Goal: Information Seeking & Learning: Learn about a topic

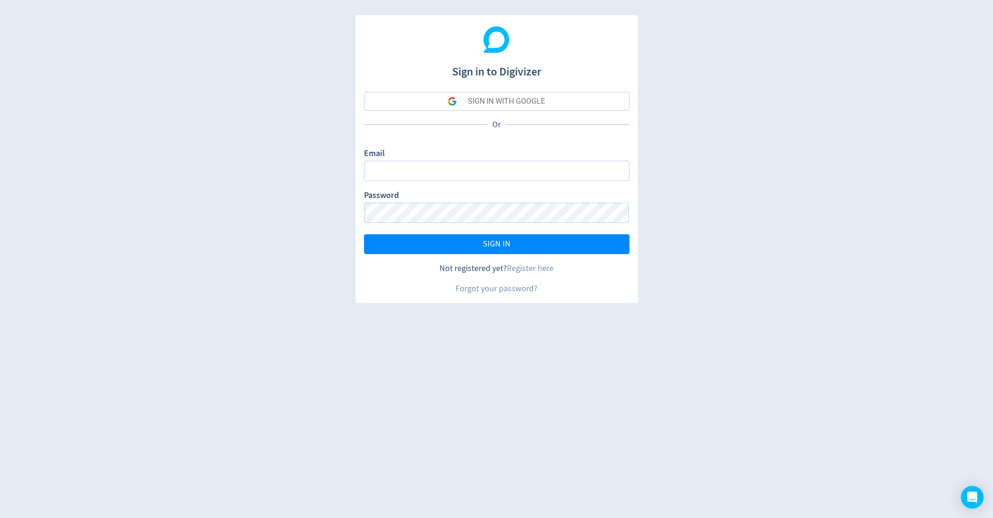
click at [444, 101] on button "SIGN IN WITH GOOGLE" at bounding box center [496, 101] width 265 height 19
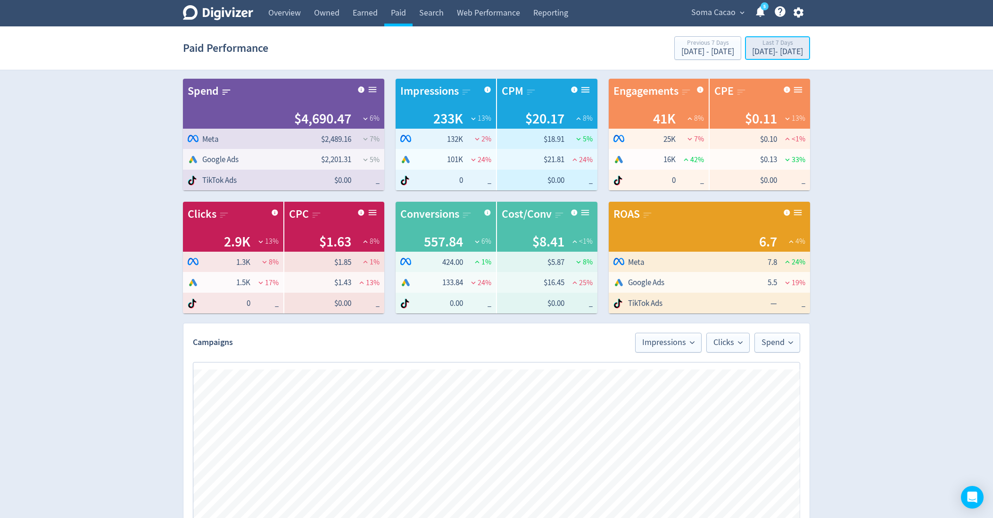
click at [752, 40] on div "Last 7 Days" at bounding box center [777, 44] width 51 height 8
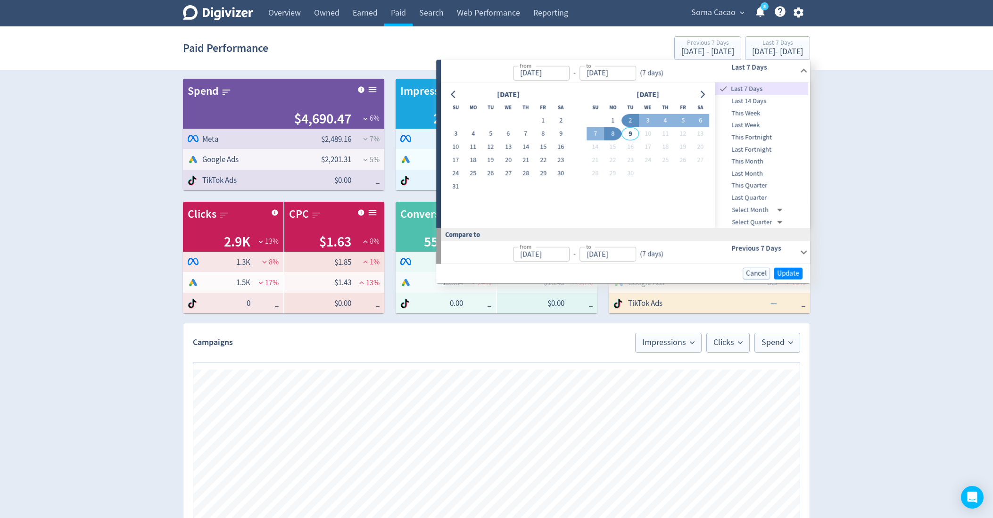
click at [694, 13] on span "Soma Cacao" at bounding box center [713, 12] width 44 height 15
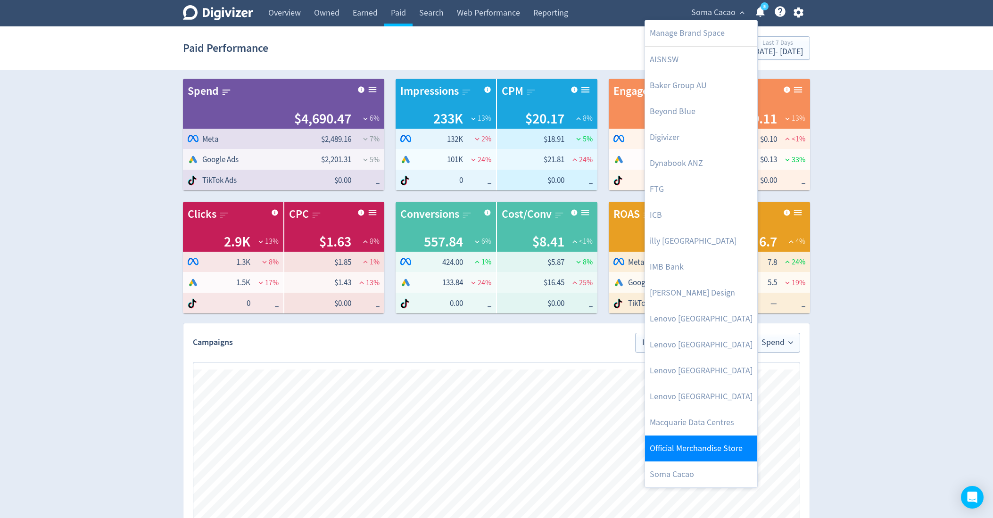
click at [673, 442] on link "Official Merchandise Store" at bounding box center [701, 449] width 112 height 26
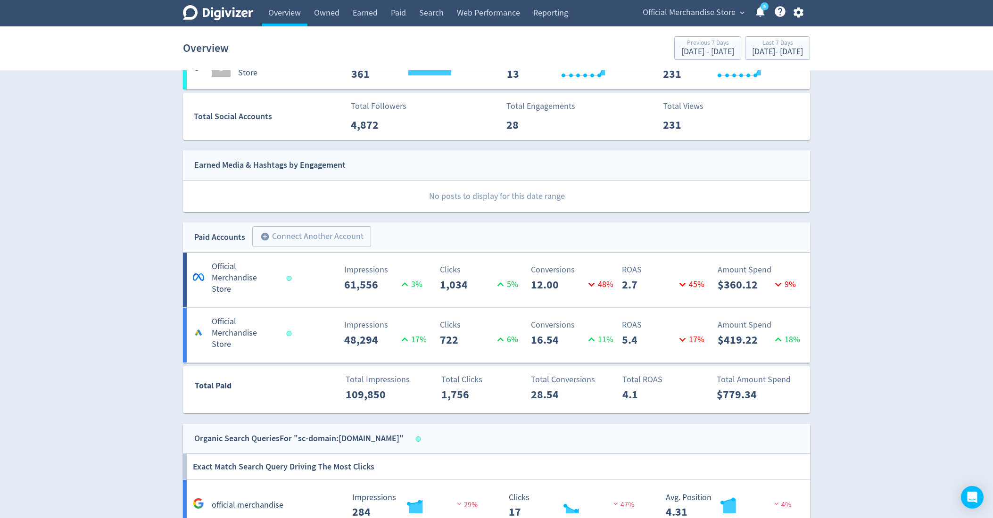
scroll to position [375, 0]
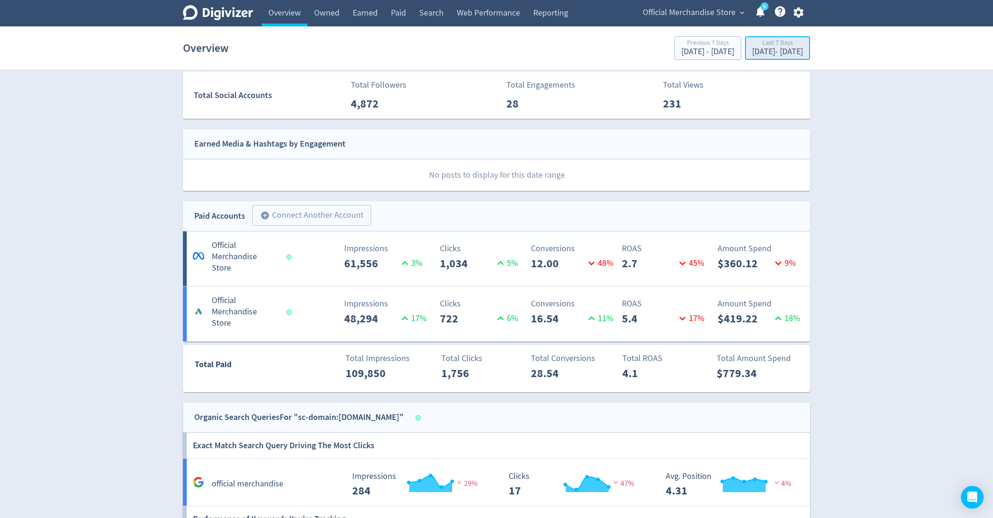
click at [752, 51] on div "[DATE] - [DATE]" at bounding box center [777, 52] width 51 height 8
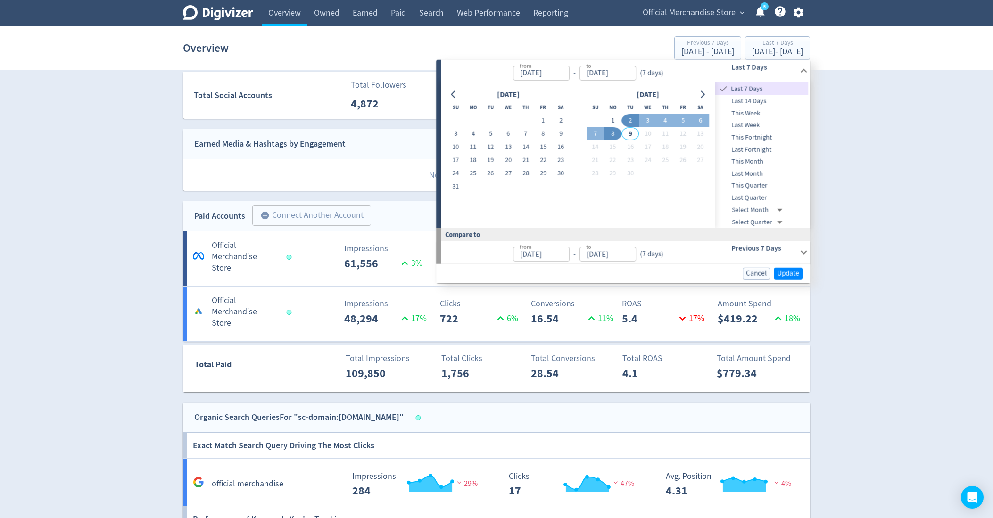
click at [757, 102] on span "Last 14 Days" at bounding box center [761, 101] width 93 height 10
type input "[DATE]"
click at [784, 276] on span "Update" at bounding box center [788, 273] width 22 height 7
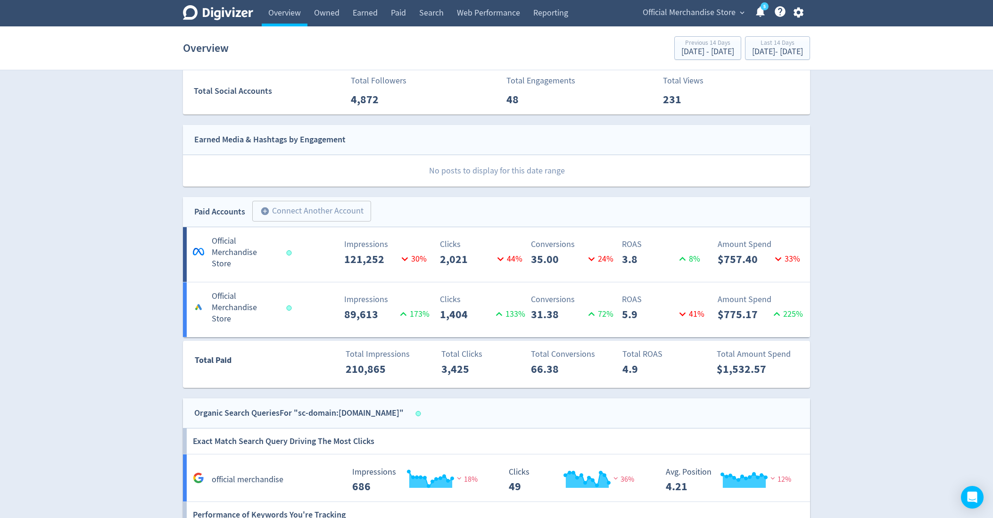
scroll to position [379, 0]
click at [752, 55] on div "[DATE] - [DATE]" at bounding box center [777, 52] width 51 height 8
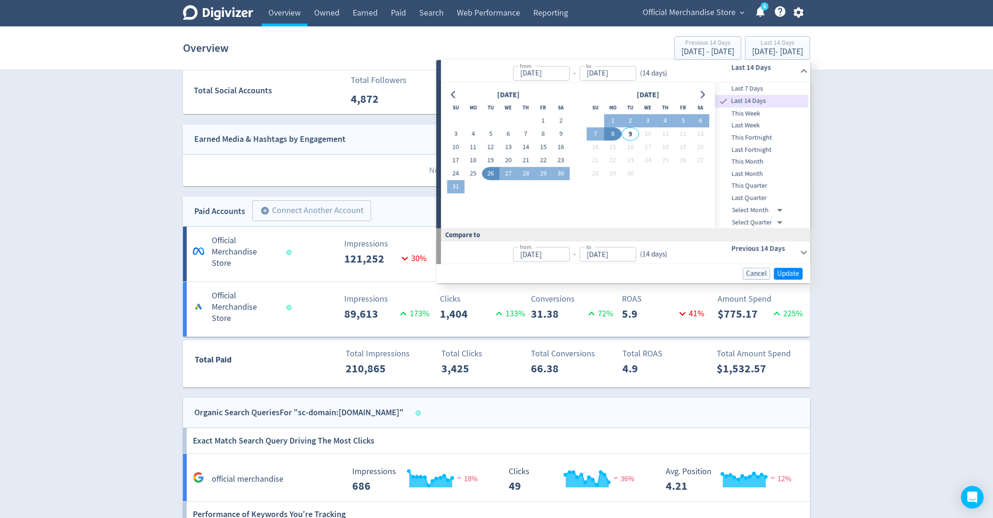
click at [766, 151] on span "Last Fortnight" at bounding box center [761, 150] width 93 height 10
type input "[DATE]"
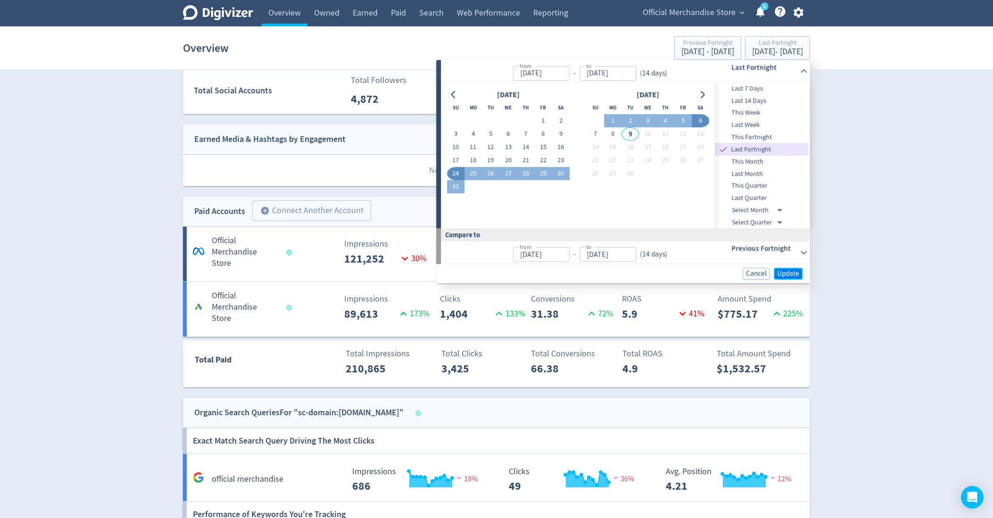
click at [788, 271] on span "Update" at bounding box center [788, 273] width 22 height 7
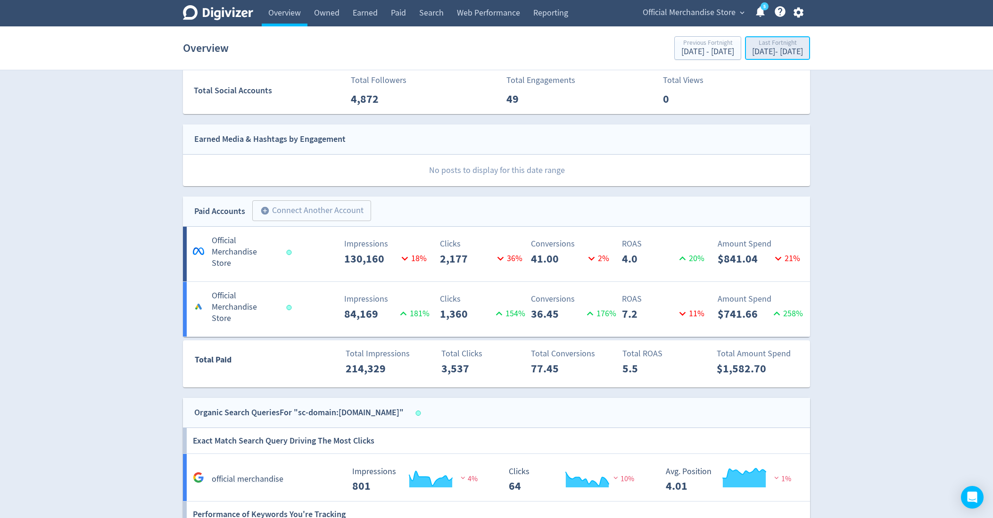
click at [752, 49] on div "[DATE] - [DATE]" at bounding box center [777, 52] width 51 height 8
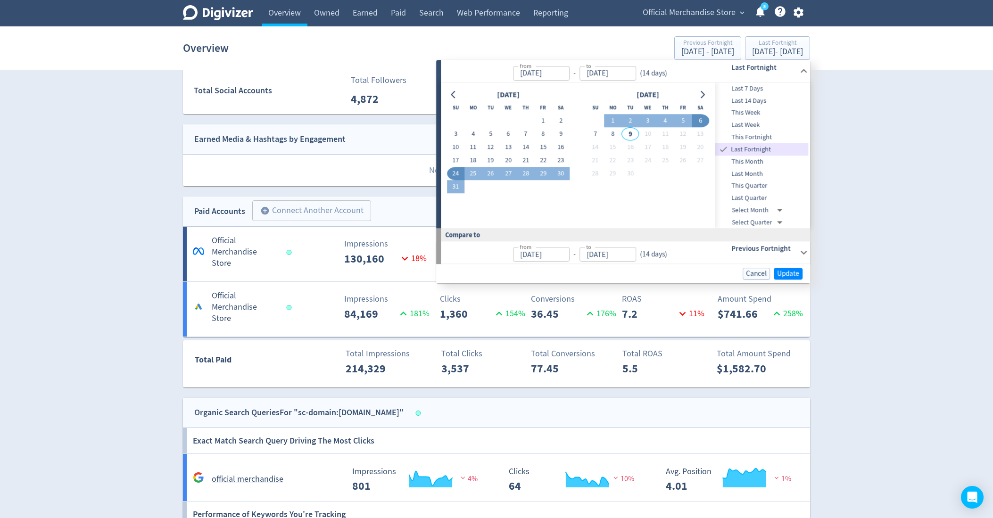
click at [853, 140] on div "Digivizer Logo [PERSON_NAME] Logo Overview Owned Earned Paid Search Web Perform…" at bounding box center [496, 244] width 993 height 1247
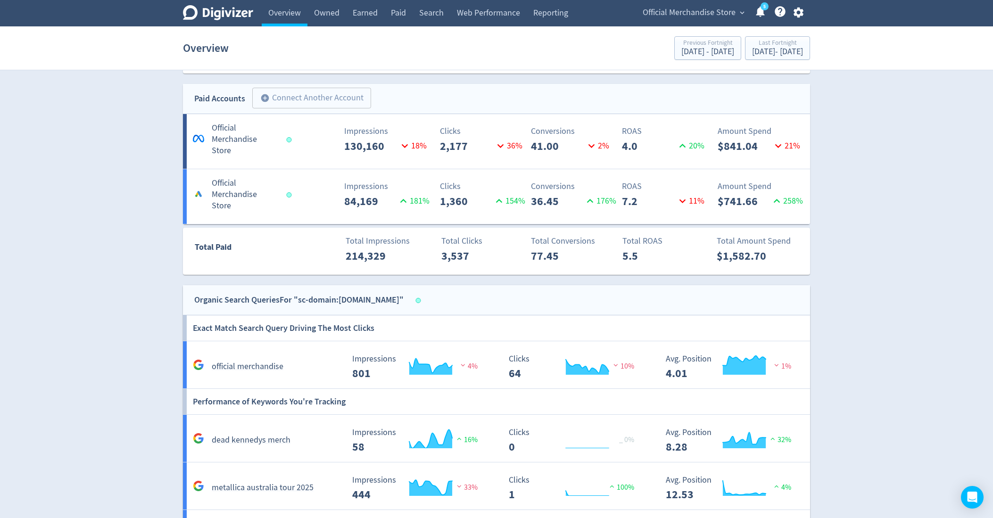
scroll to position [498, 0]
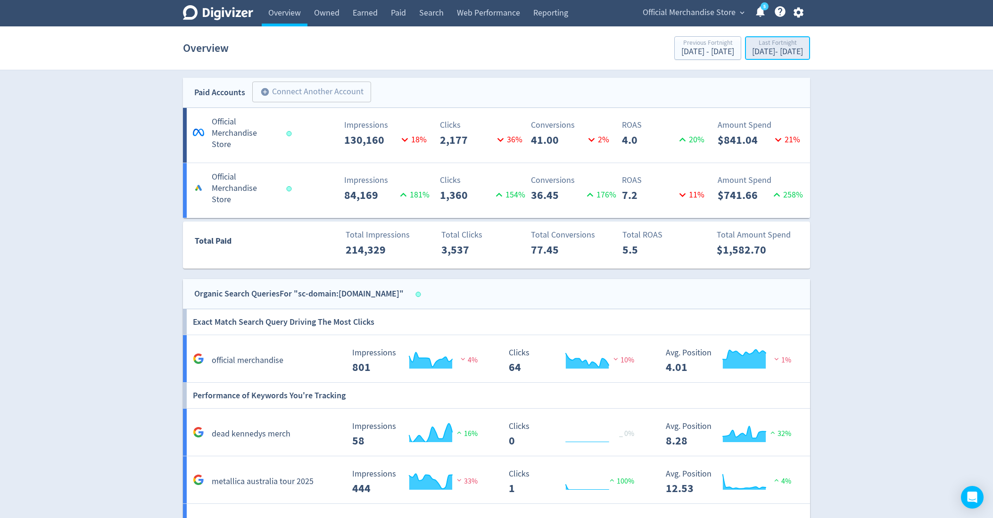
click at [752, 55] on div "[DATE] - [DATE]" at bounding box center [777, 52] width 51 height 8
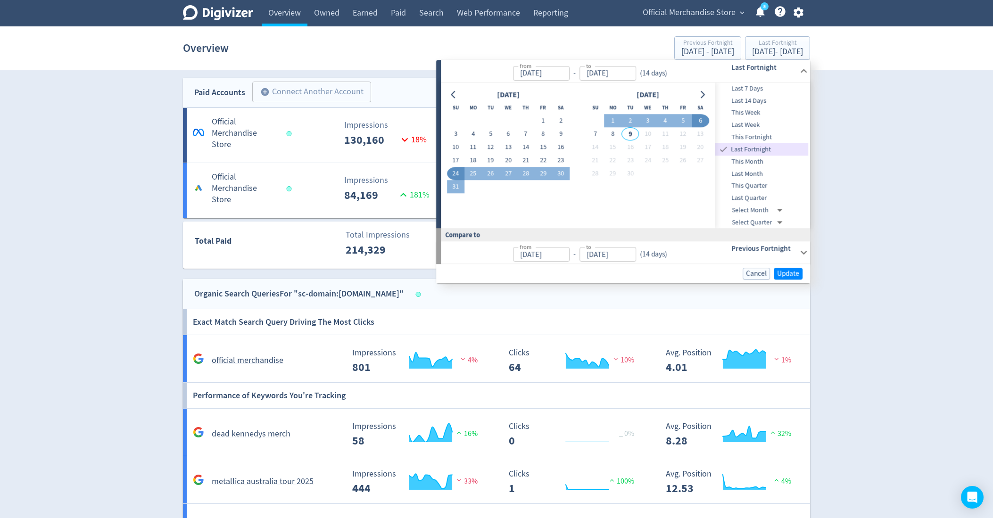
click at [766, 161] on span "This Month" at bounding box center [761, 161] width 93 height 10
type input "[DATE]"
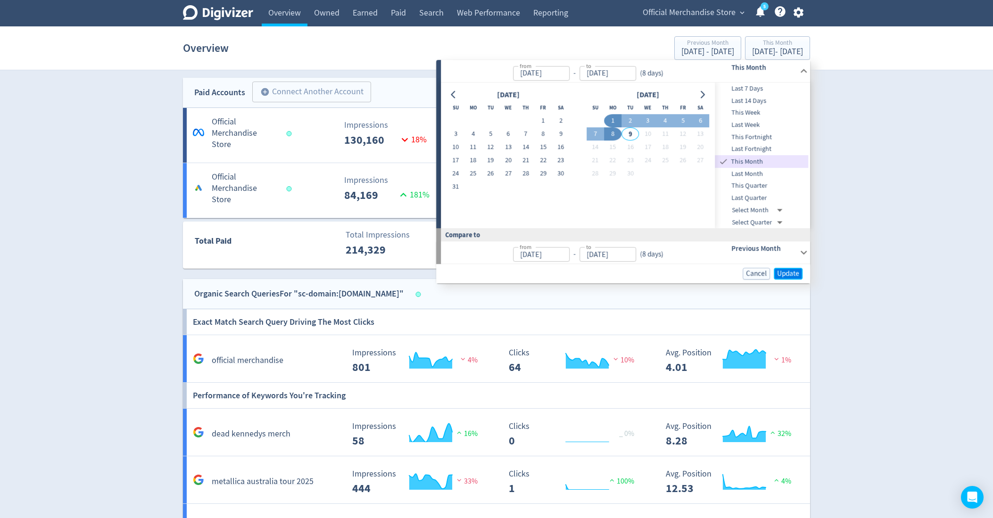
click at [786, 273] on span "Update" at bounding box center [788, 273] width 22 height 7
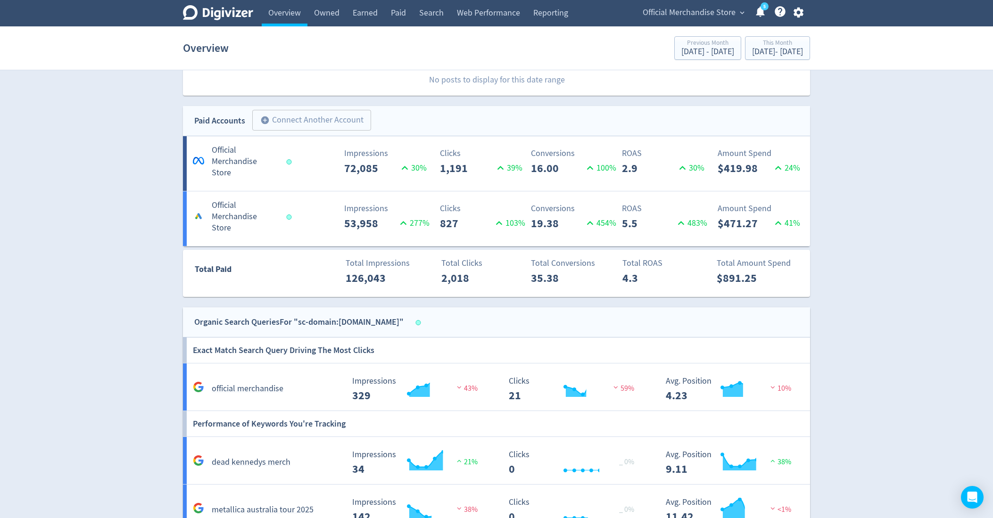
scroll to position [467, 0]
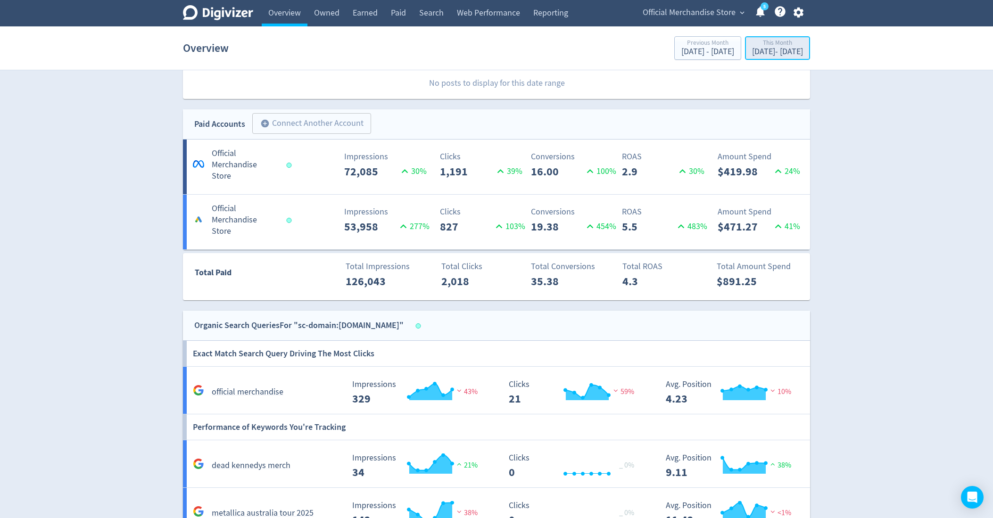
click at [752, 42] on div "This Month" at bounding box center [777, 44] width 51 height 8
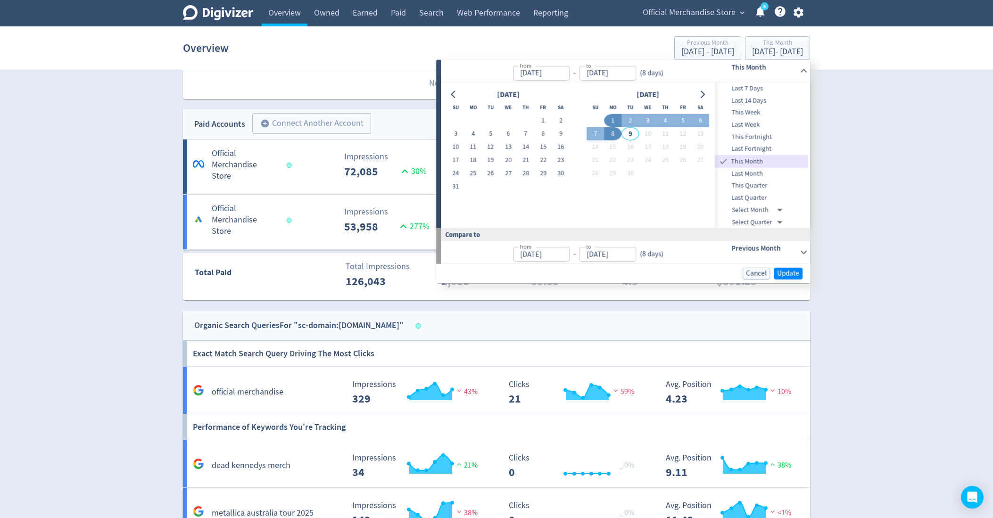
click at [859, 150] on div "Digivizer Logo [PERSON_NAME] Logo Overview Owned Earned Paid Search Web Perform…" at bounding box center [496, 156] width 993 height 1247
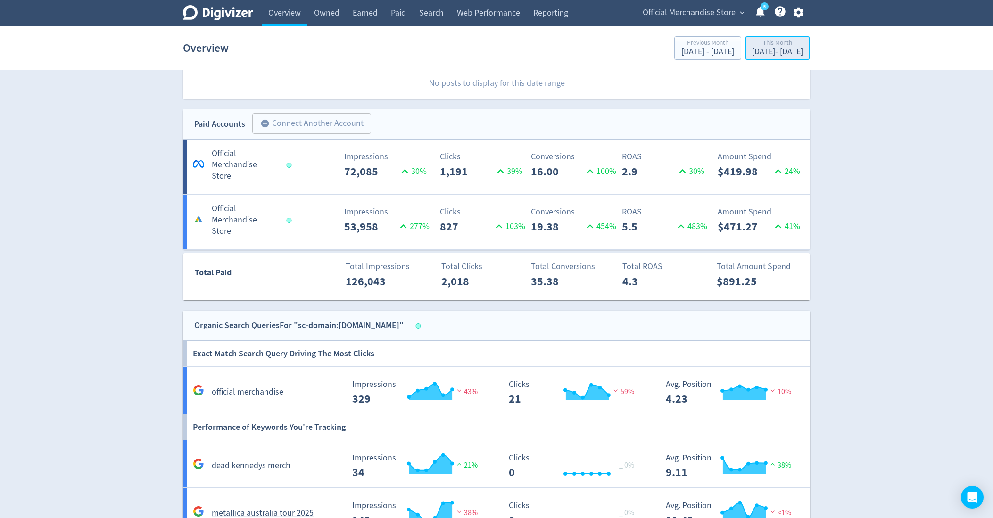
click at [752, 53] on div "[DATE] - [DATE]" at bounding box center [777, 52] width 51 height 8
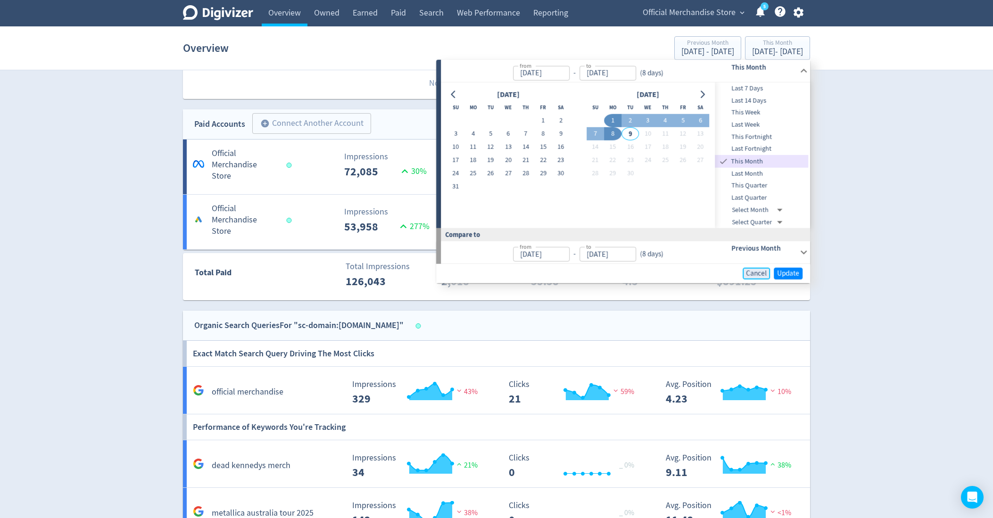
click at [749, 271] on span "Cancel" at bounding box center [756, 273] width 21 height 7
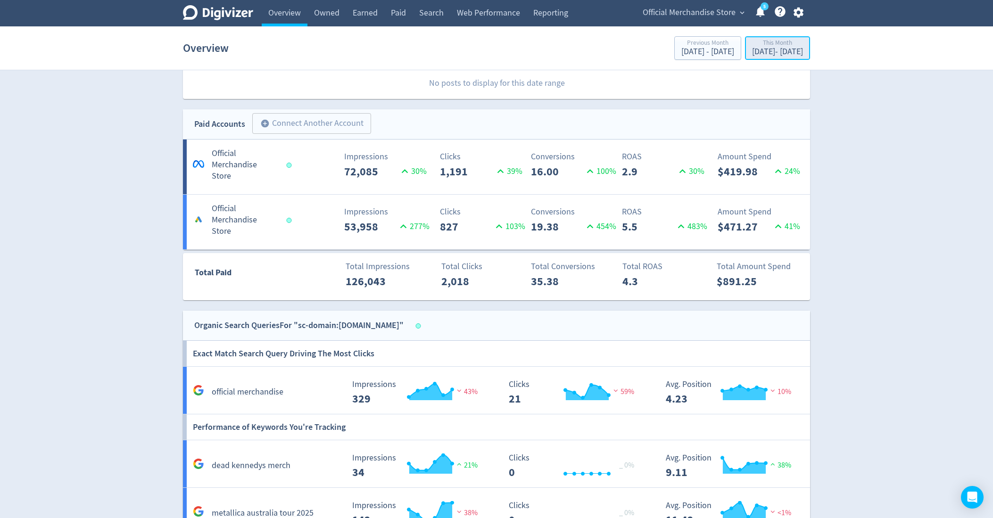
click at [784, 51] on div "[DATE] - [DATE]" at bounding box center [777, 52] width 51 height 8
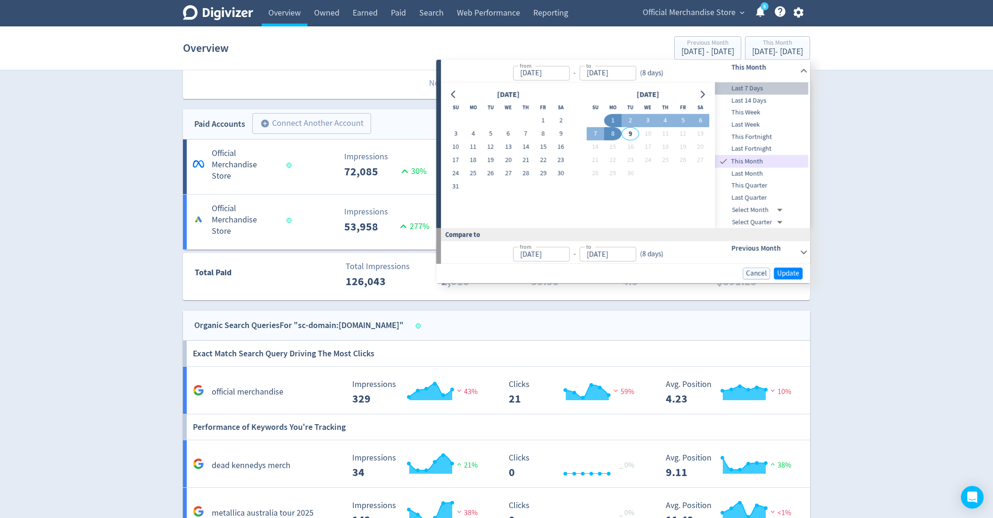
click at [747, 89] on span "Last 7 Days" at bounding box center [761, 88] width 93 height 10
type input "[DATE]"
click at [790, 270] on span "Update" at bounding box center [788, 273] width 22 height 7
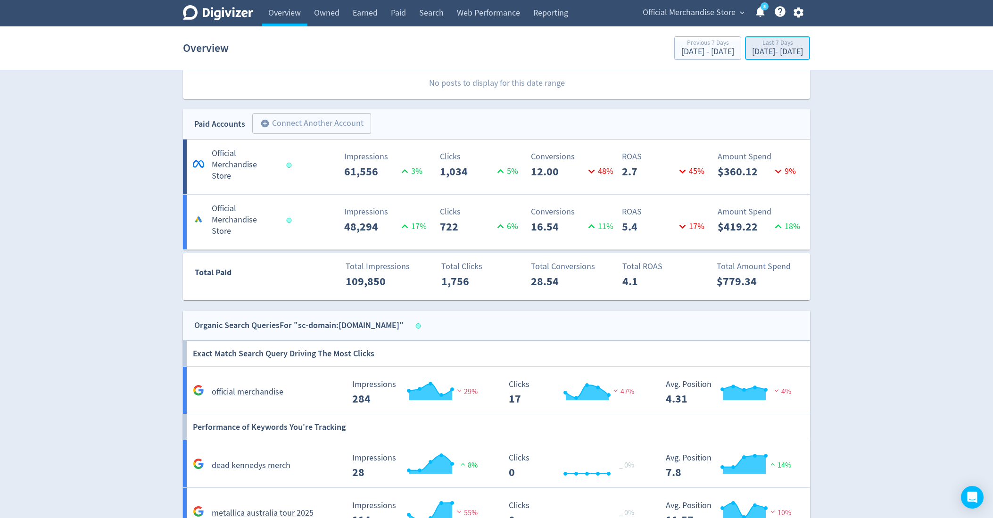
click at [745, 36] on button "Last 7 Days [DATE] - [DATE]" at bounding box center [777, 48] width 65 height 24
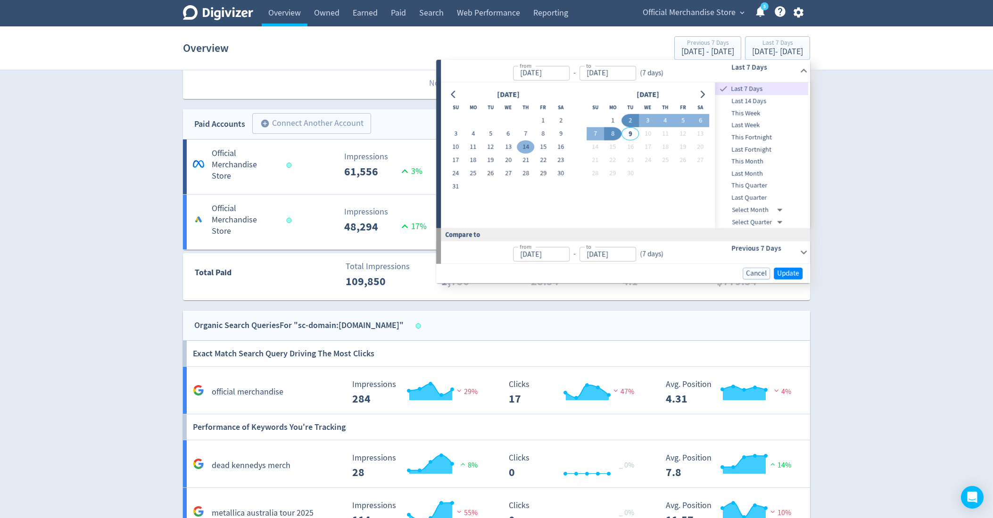
click at [530, 148] on button "14" at bounding box center [525, 146] width 17 height 13
type input "[DATE]"
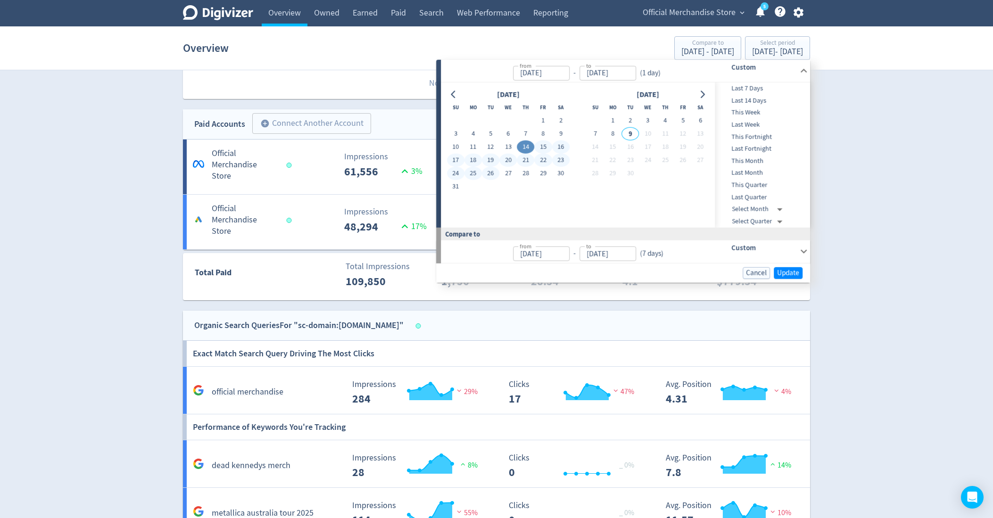
click at [494, 173] on button "26" at bounding box center [490, 173] width 17 height 13
type input "[DATE]"
click at [802, 274] on button "Update" at bounding box center [788, 273] width 29 height 12
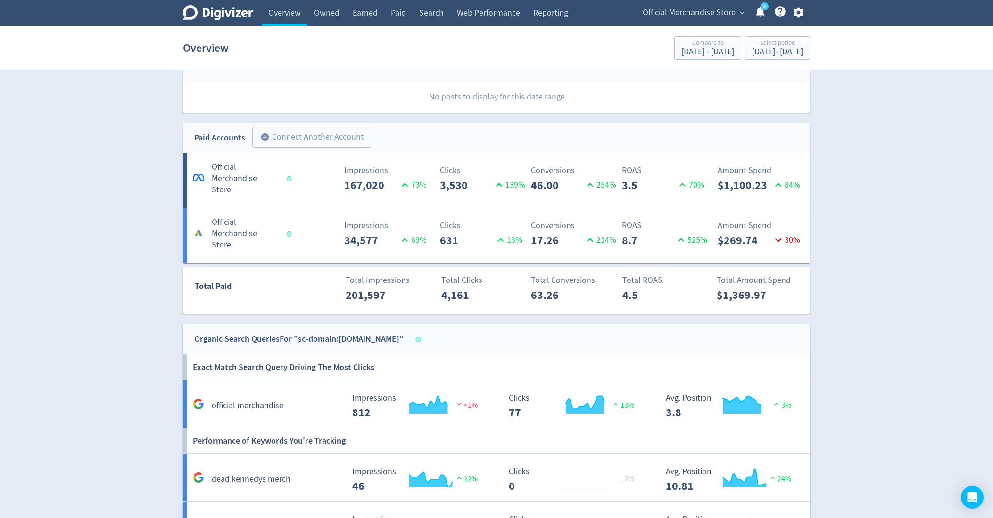
scroll to position [452, 0]
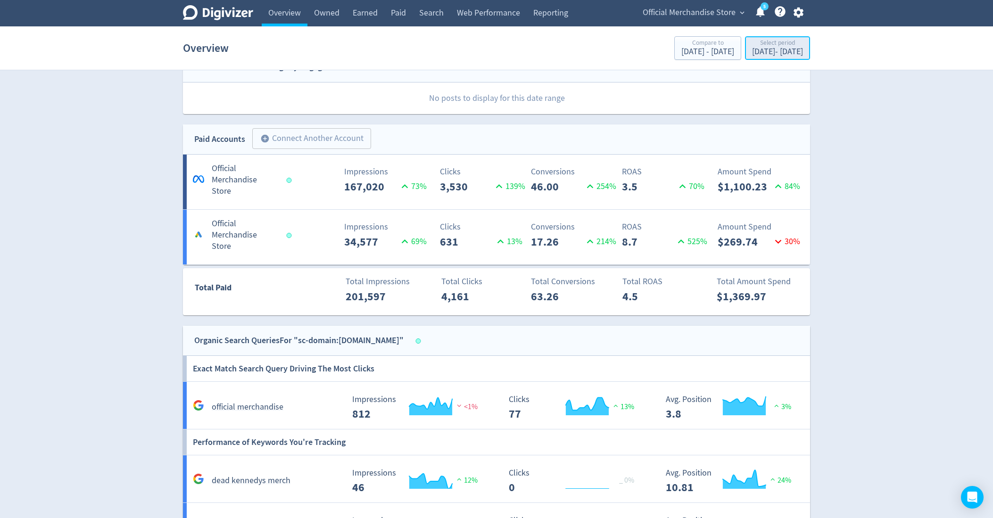
click at [752, 52] on div "[DATE] - [DATE]" at bounding box center [777, 52] width 51 height 8
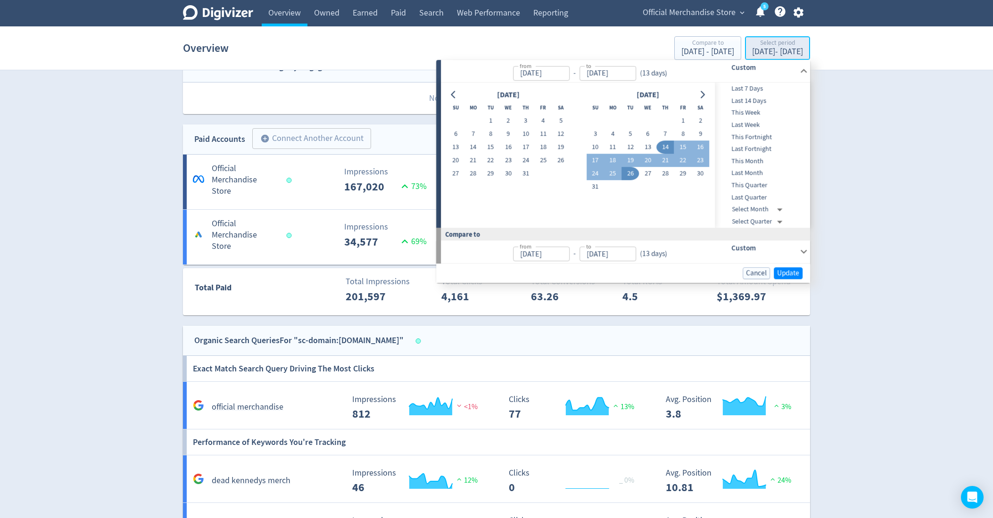
type input "[DATE]"
click at [667, 163] on button "21" at bounding box center [665, 160] width 17 height 13
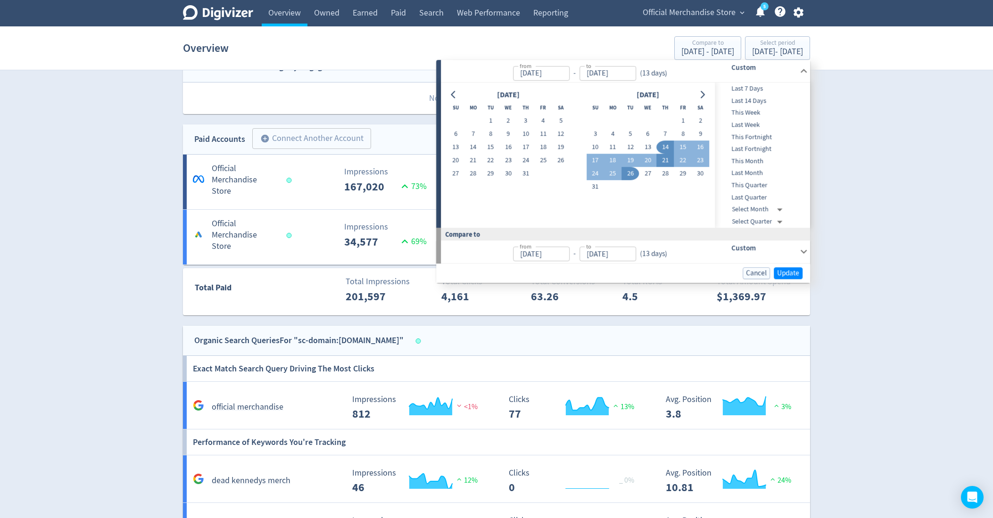
type input "[DATE]"
click at [668, 173] on button "28" at bounding box center [665, 173] width 17 height 13
type input "[DATE]"
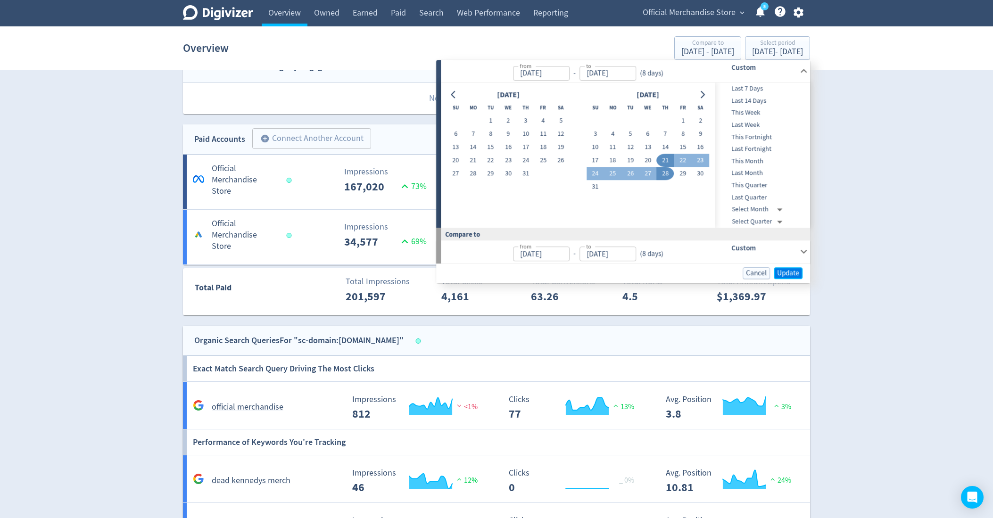
click at [785, 271] on span "Update" at bounding box center [788, 273] width 22 height 7
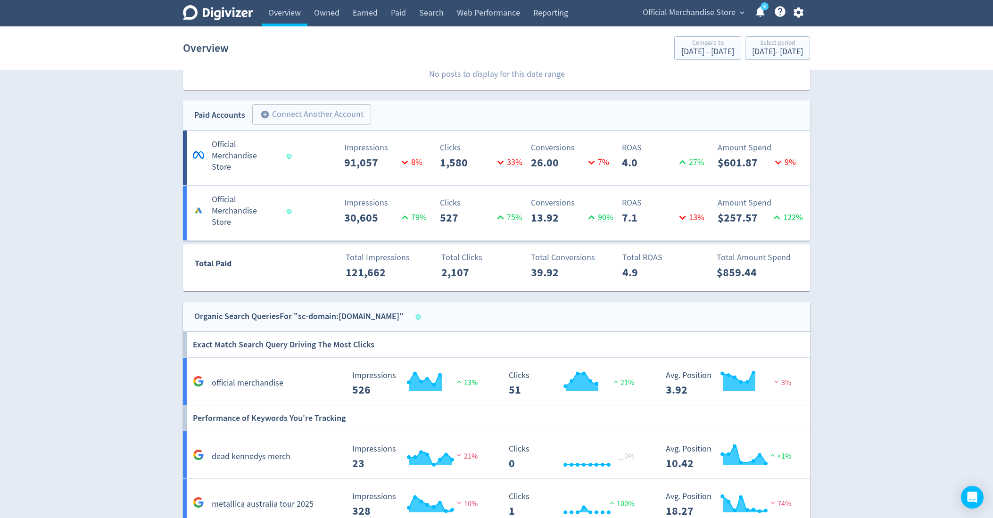
scroll to position [479, 0]
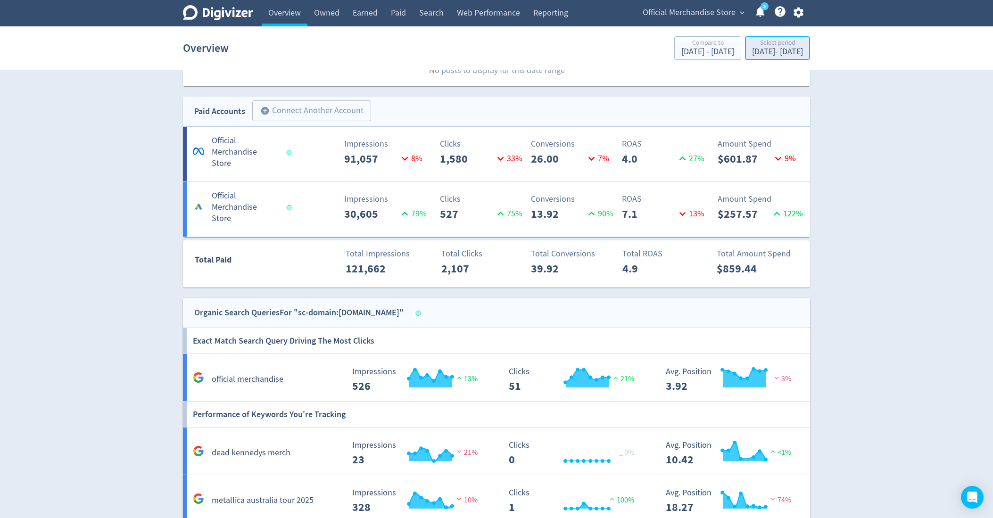
click at [752, 47] on div "Select period" at bounding box center [777, 44] width 51 height 8
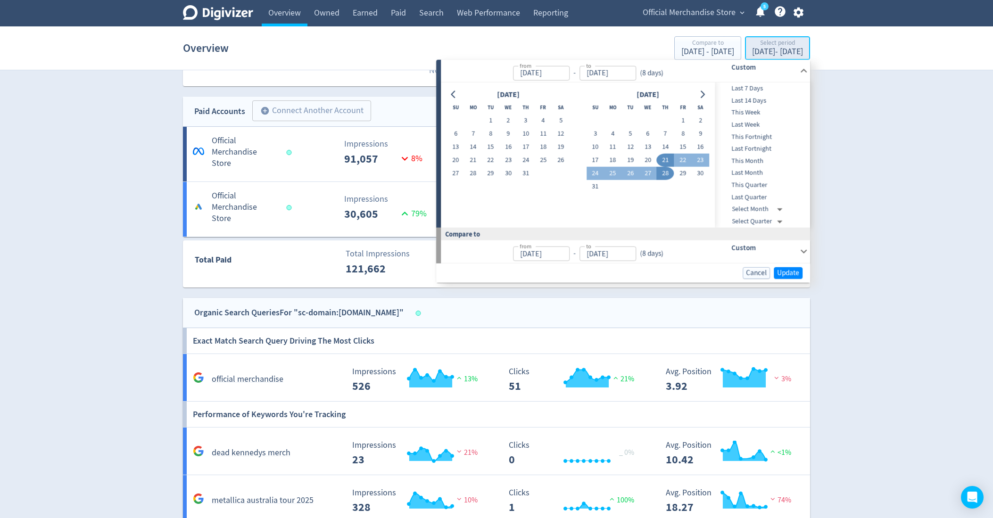
type input "[DATE]"
click at [684, 167] on button "29" at bounding box center [682, 173] width 17 height 13
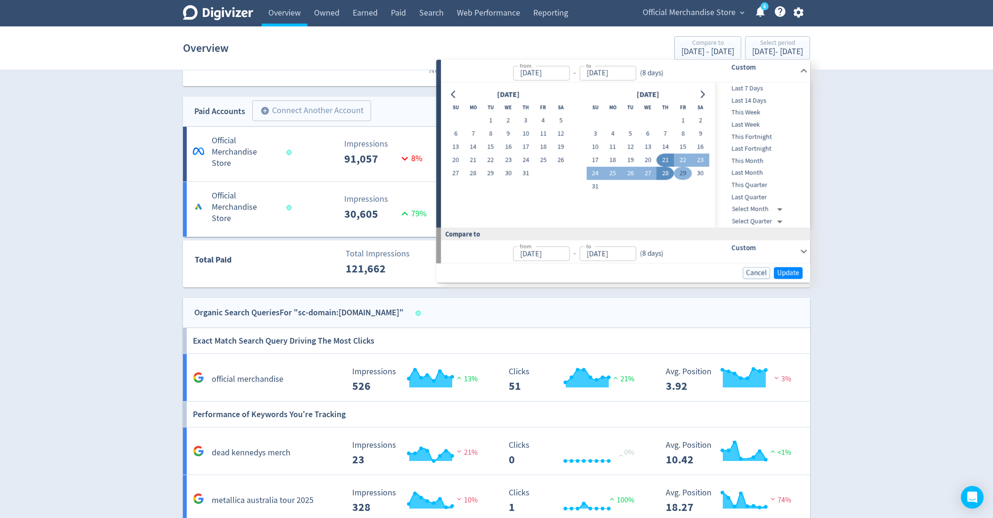
type input "[DATE]"
click at [751, 272] on span "Cancel" at bounding box center [756, 272] width 21 height 7
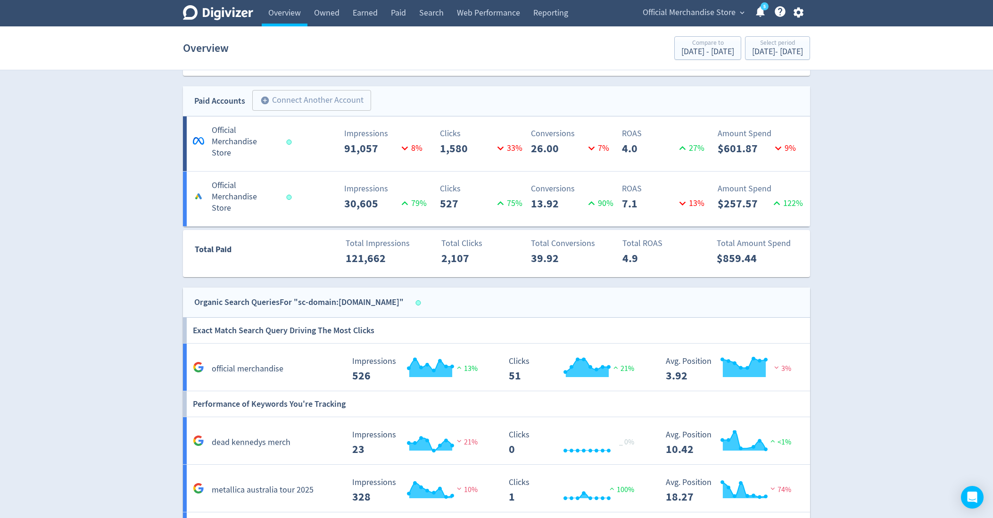
scroll to position [532, 0]
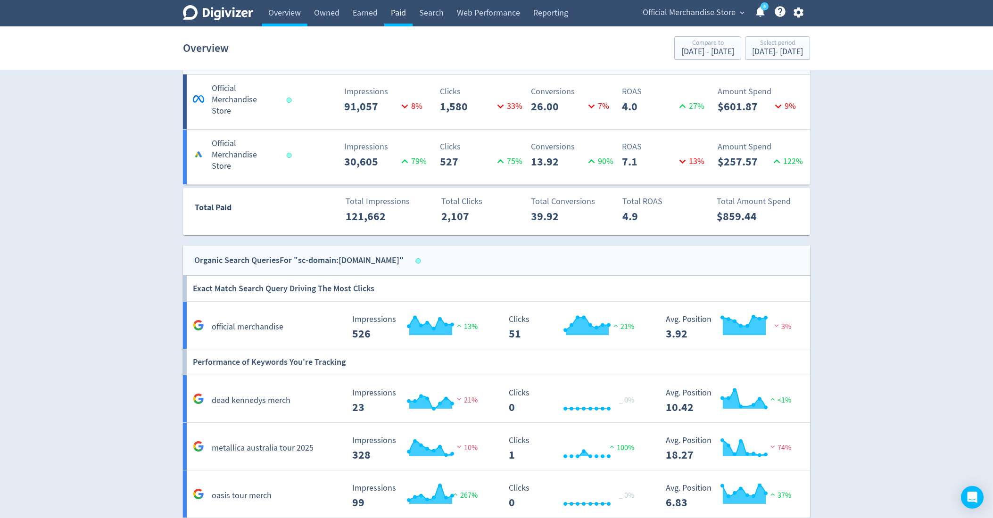
click at [396, 19] on link "Paid" at bounding box center [398, 13] width 28 height 26
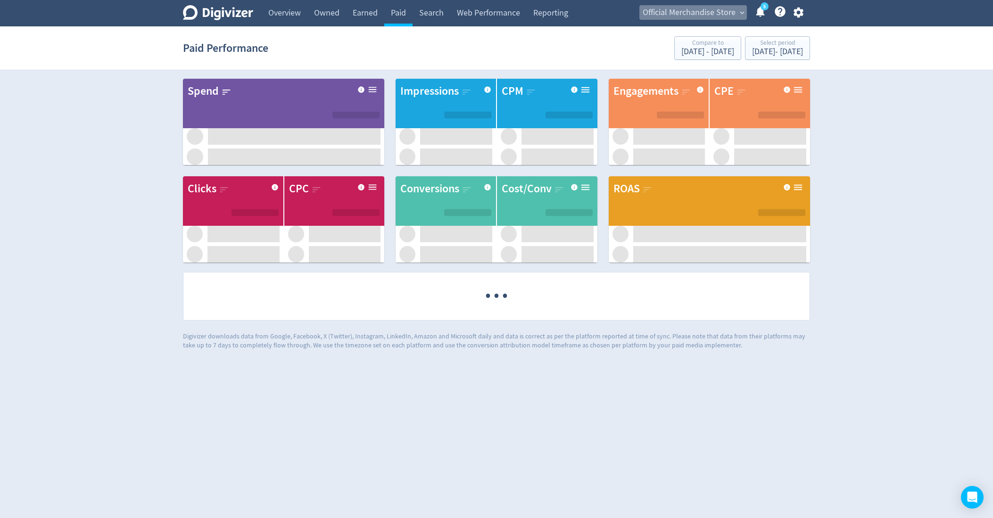
click at [704, 13] on span "Official Merchandise Store" at bounding box center [688, 12] width 93 height 15
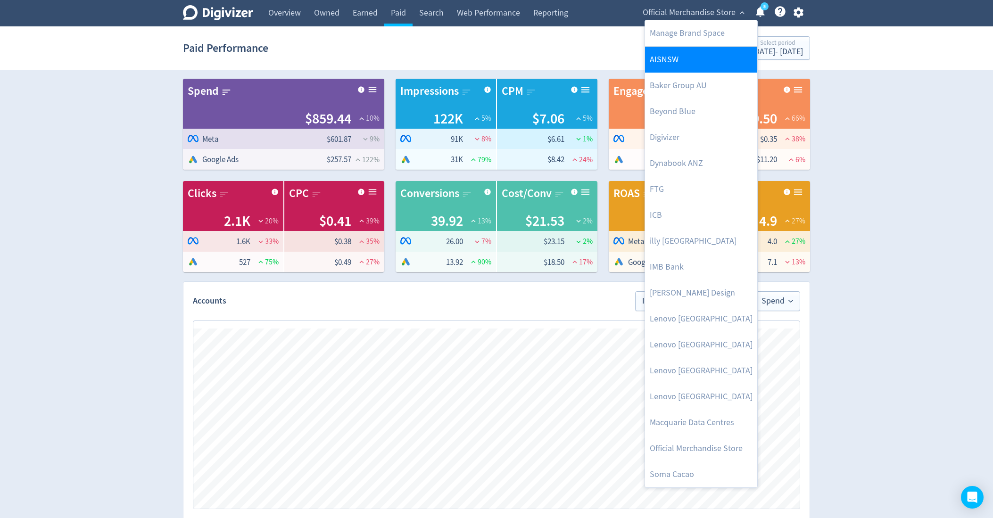
click at [679, 65] on link "AISNSW" at bounding box center [701, 60] width 112 height 26
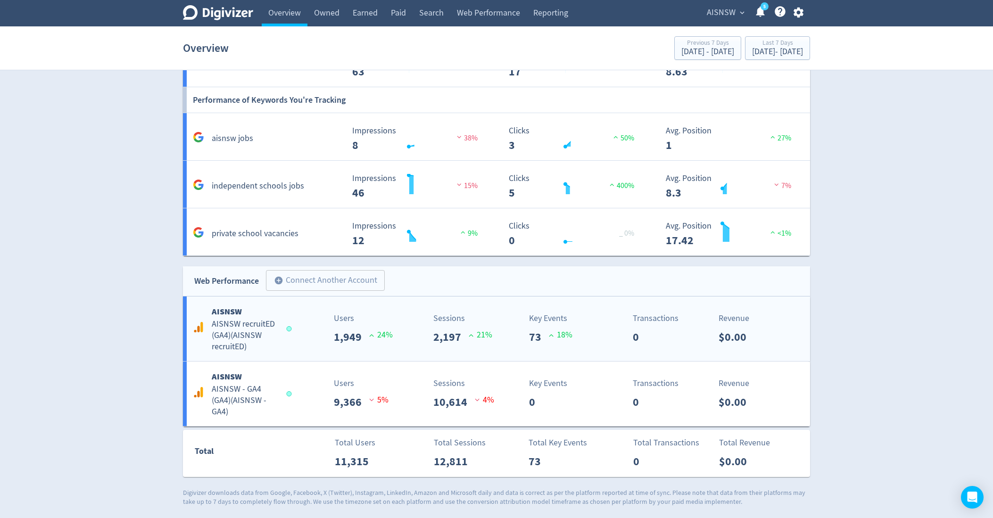
scroll to position [1277, 0]
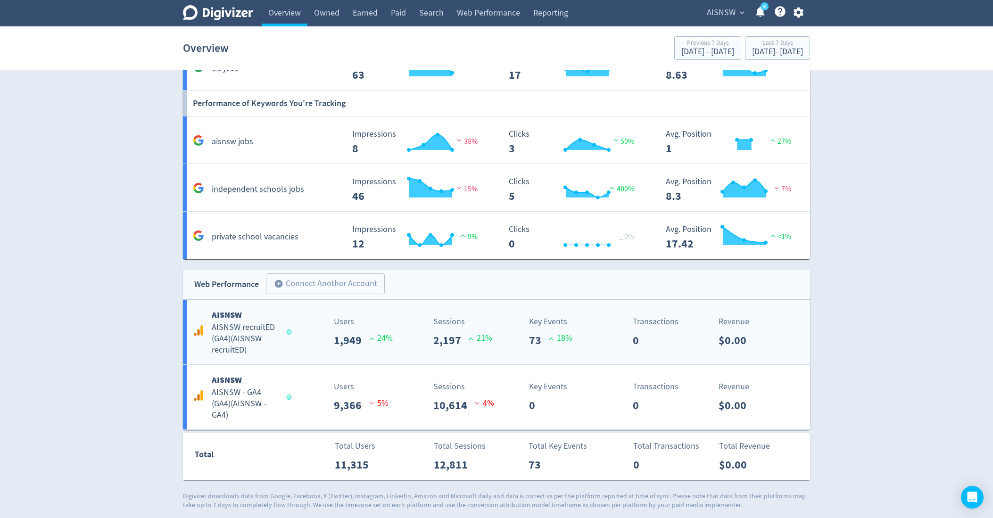
click at [294, 346] on div "AISNSW AISNSW recruitED (GA4) ( AISNSW recruitED ) Users 1,949 24 % Sessions 2,…" at bounding box center [496, 332] width 627 height 65
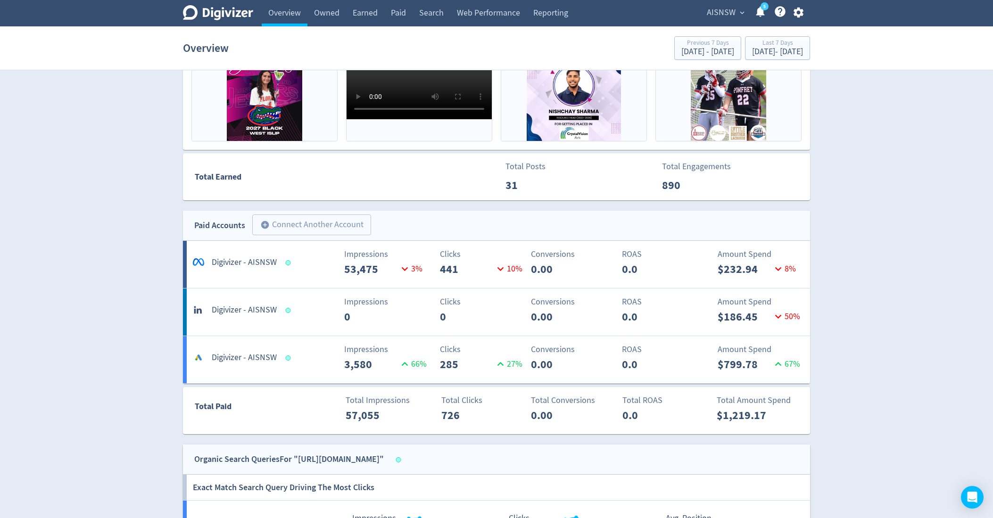
scroll to position [482, 0]
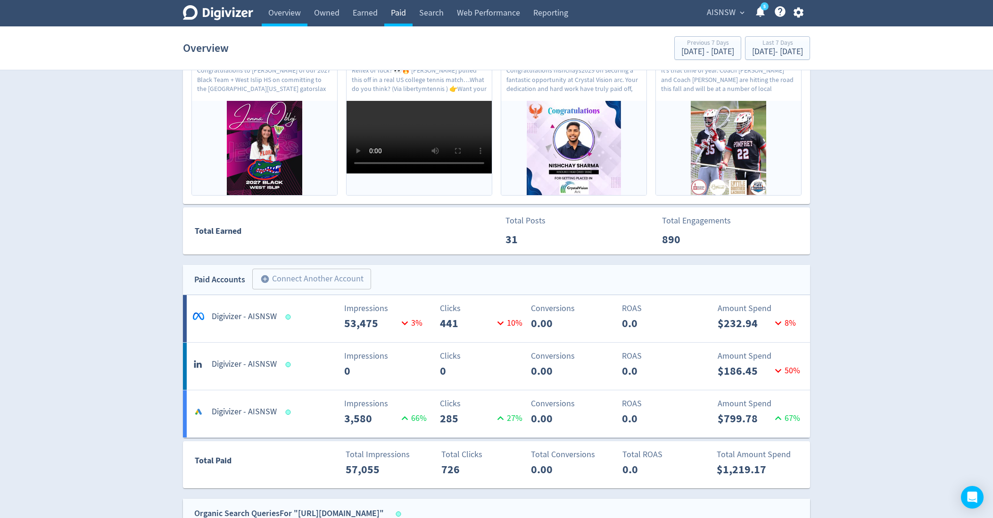
click at [398, 19] on link "Paid" at bounding box center [398, 13] width 28 height 26
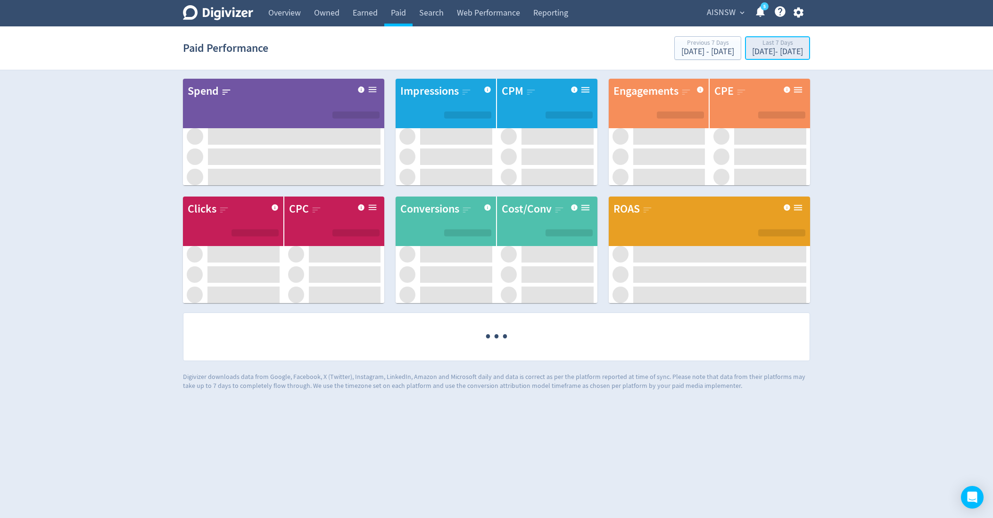
click at [761, 46] on div "Last 7 Days" at bounding box center [777, 44] width 51 height 8
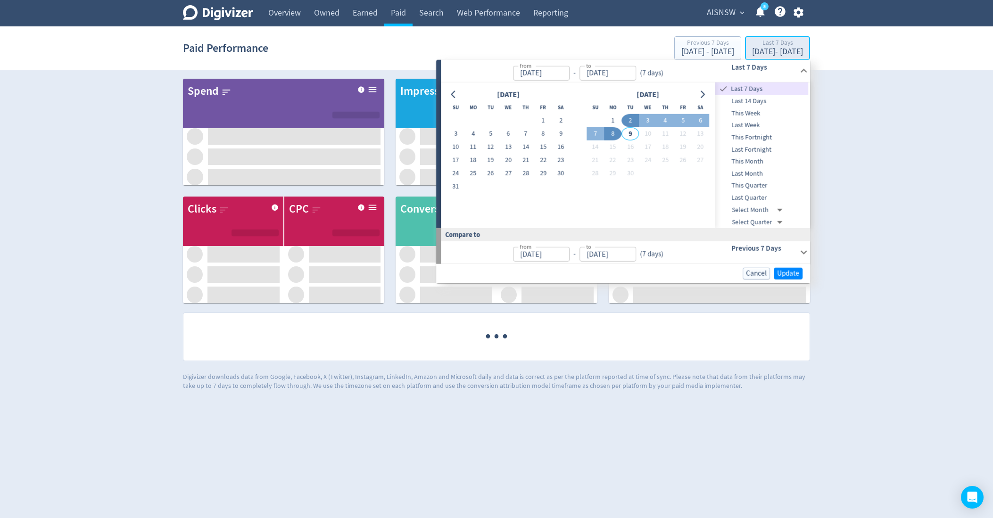
type input "[DATE]"
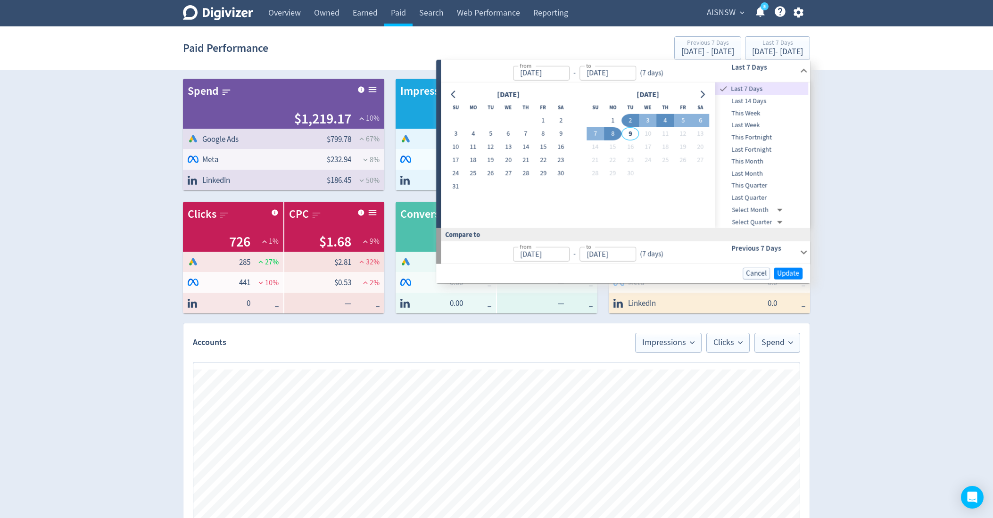
click at [664, 122] on button "4" at bounding box center [665, 120] width 17 height 13
type input "[DATE]"
click at [615, 133] on button "8" at bounding box center [612, 133] width 17 height 13
type input "[DATE]"
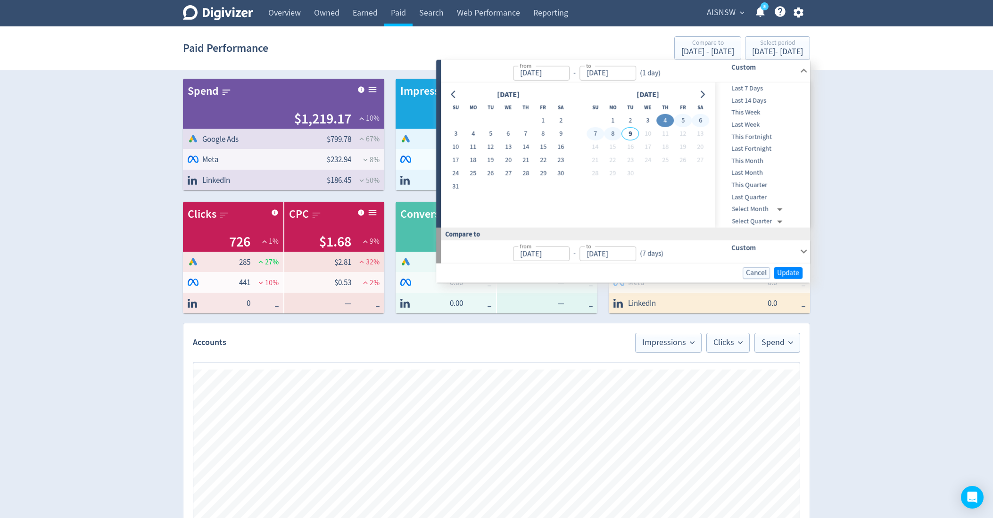
type input "[DATE]"
click at [779, 269] on span "Update" at bounding box center [788, 272] width 22 height 7
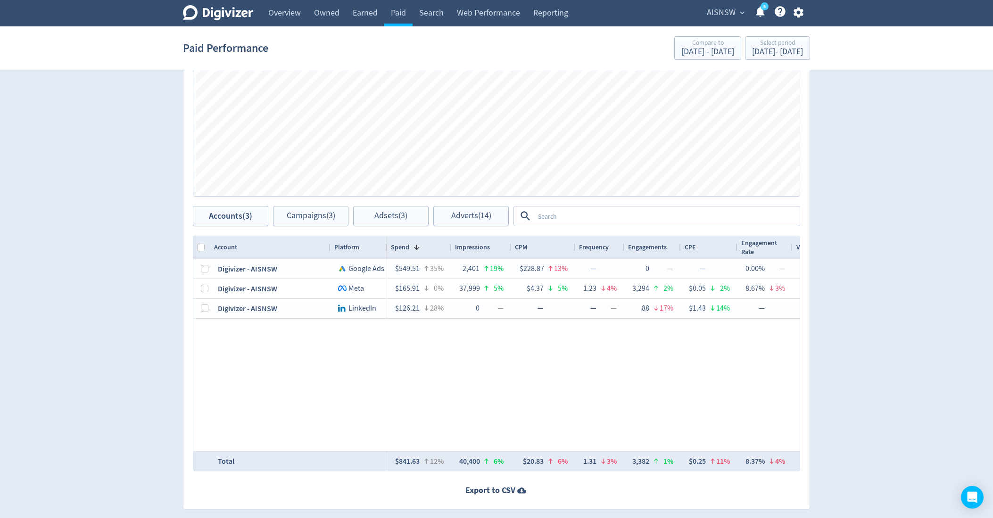
scroll to position [385, 0]
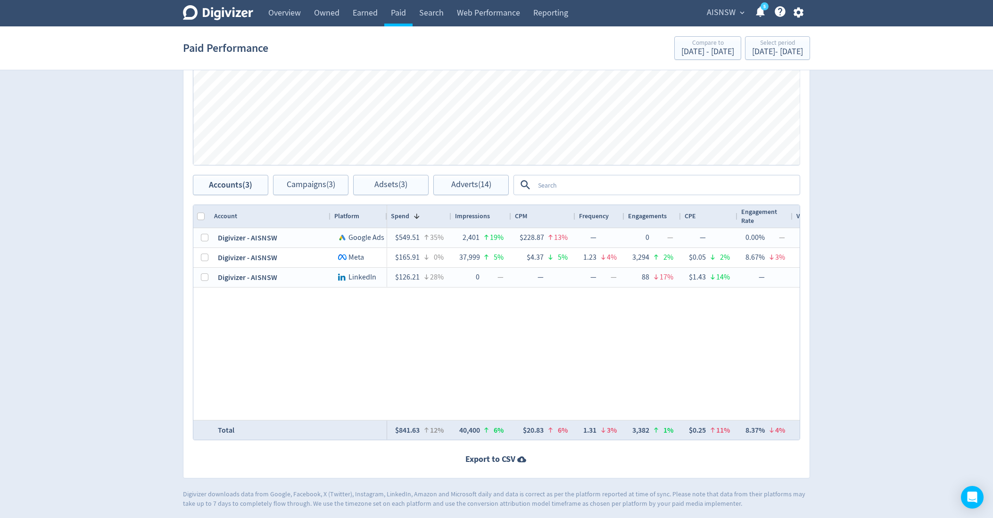
click at [189, 253] on div "Drag here to set row groups Drag here to set column labels Account Platform Spe…" at bounding box center [496, 323] width 626 height 236
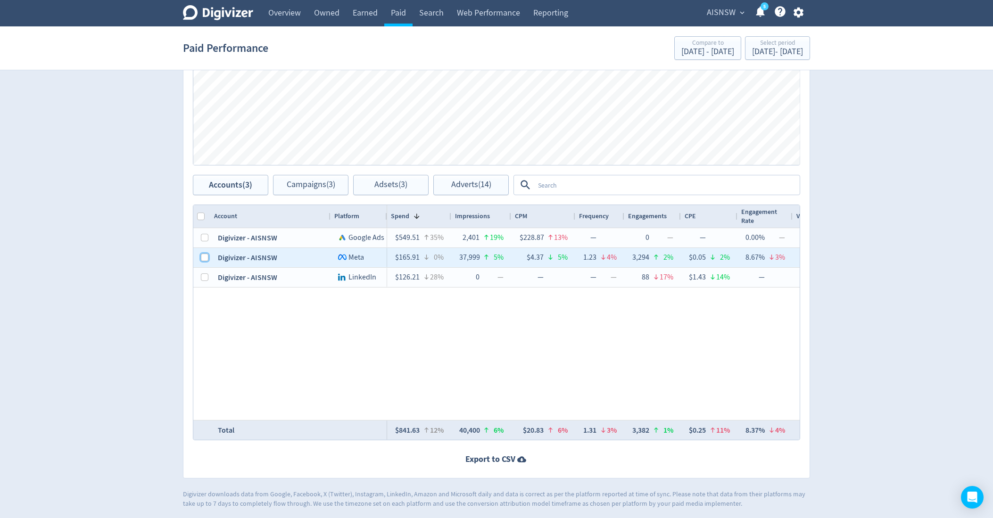
click at [202, 255] on input "Press Space to toggle row selection (unchecked)" at bounding box center [205, 258] width 8 height 8
checkbox input "true"
checkbox input "false"
click at [316, 187] on span "Campaigns (1)" at bounding box center [311, 185] width 49 height 9
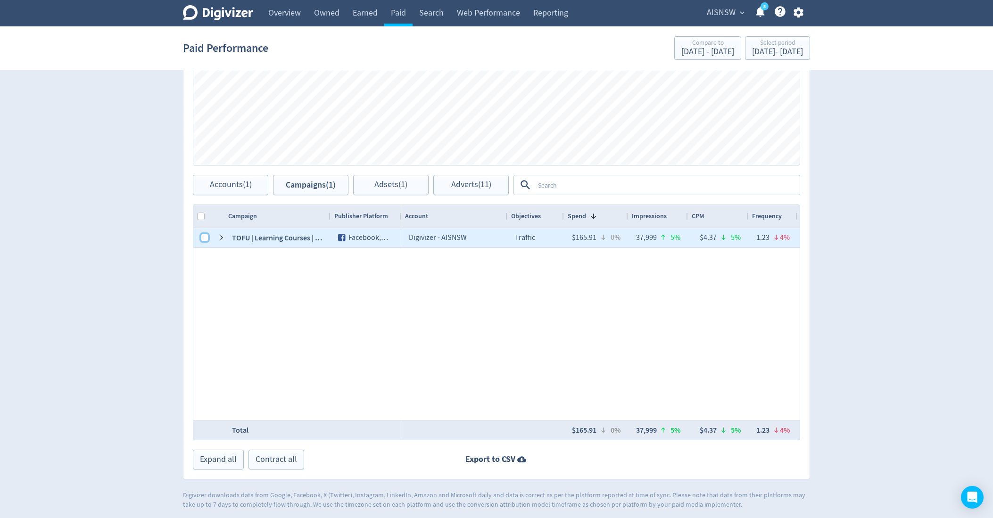
click at [203, 237] on input "Press Space to toggle row selection (unchecked)" at bounding box center [205, 238] width 8 height 8
checkbox input "true"
click at [397, 195] on div "Campaigns Impressions Clicks Spend Spend Clicks Impressions Press Space or Ente…" at bounding box center [496, 209] width 627 height 542
click at [379, 185] on span "Adsets (1)" at bounding box center [390, 185] width 33 height 9
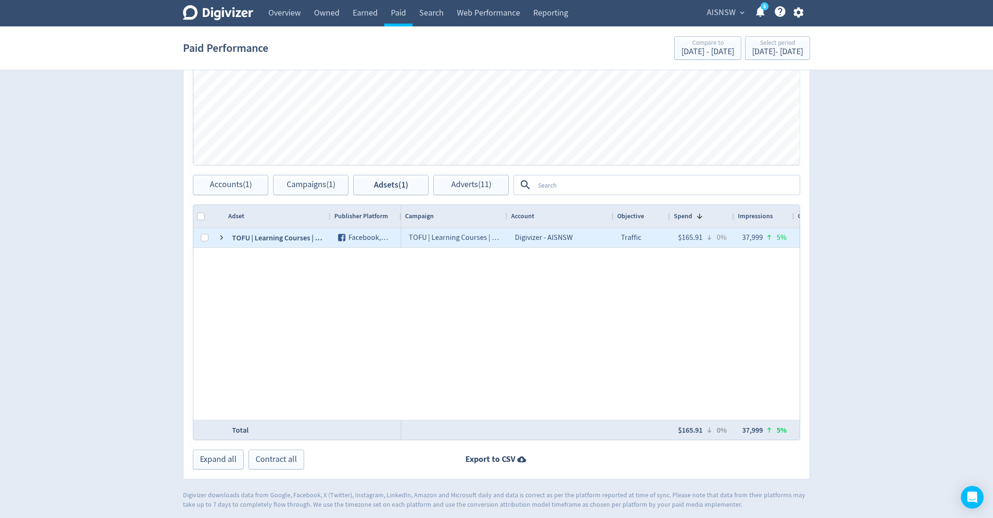
click at [212, 234] on div "120214804953280041" at bounding box center [217, 237] width 15 height 19
click at [207, 234] on input "Press Space to toggle row selection (unchecked)" at bounding box center [205, 238] width 8 height 8
checkbox input "true"
click at [469, 189] on button "Adverts (11)" at bounding box center [470, 185] width 75 height 20
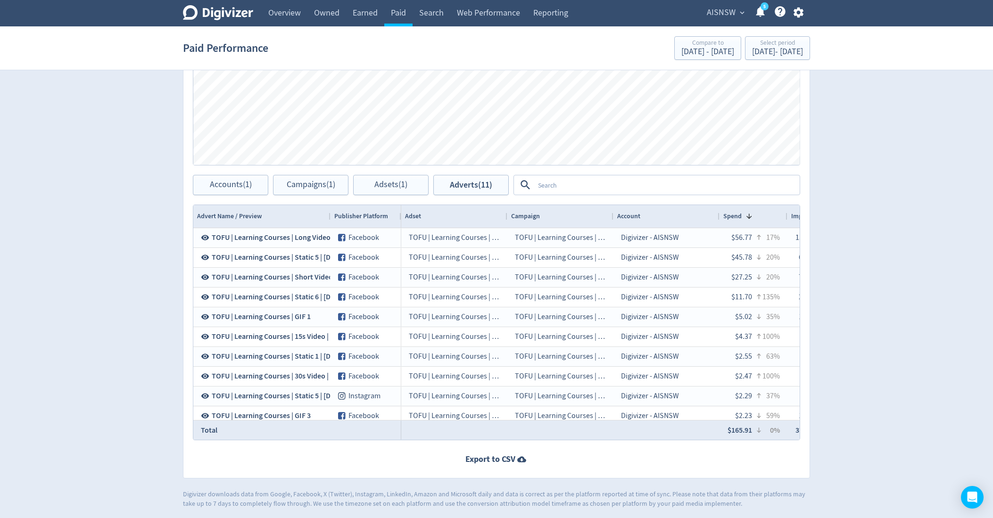
click at [633, 185] on textarea at bounding box center [666, 184] width 264 height 17
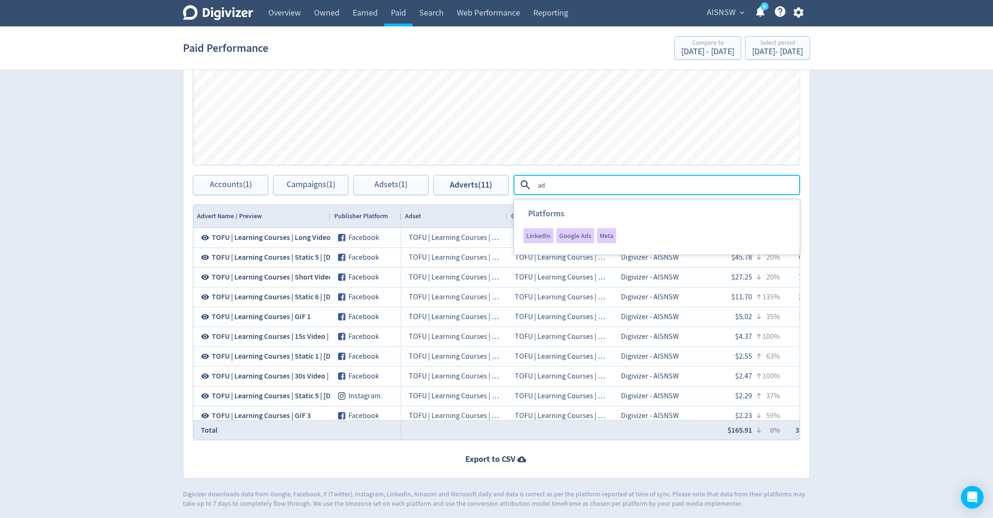
type textarea "a"
type textarea "sept"
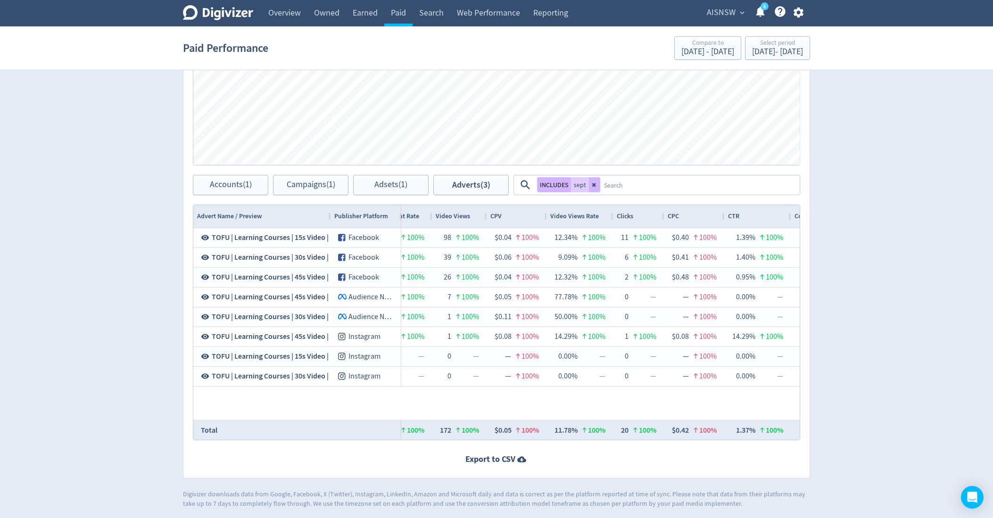
click at [760, 217] on div "CTR" at bounding box center [757, 216] width 59 height 18
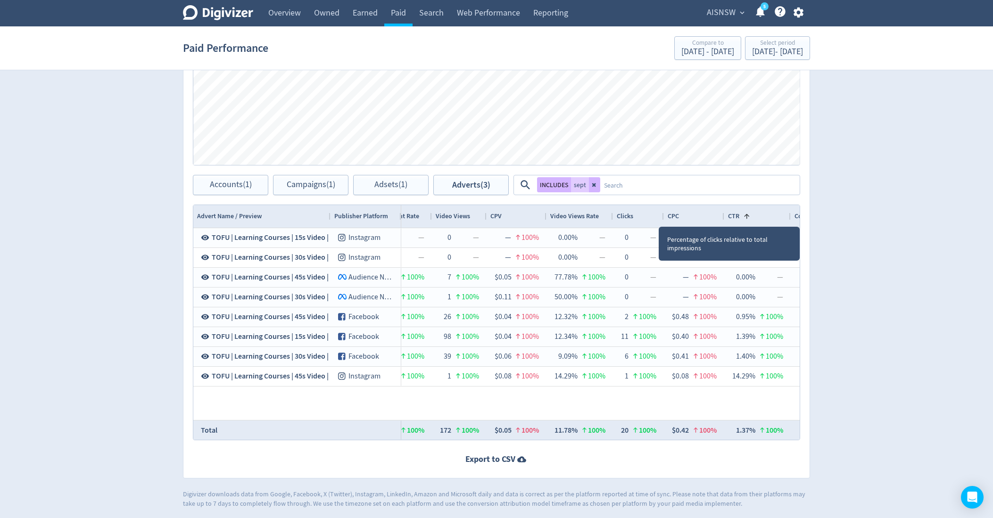
click at [760, 217] on div "CTR 1" at bounding box center [757, 216] width 59 height 18
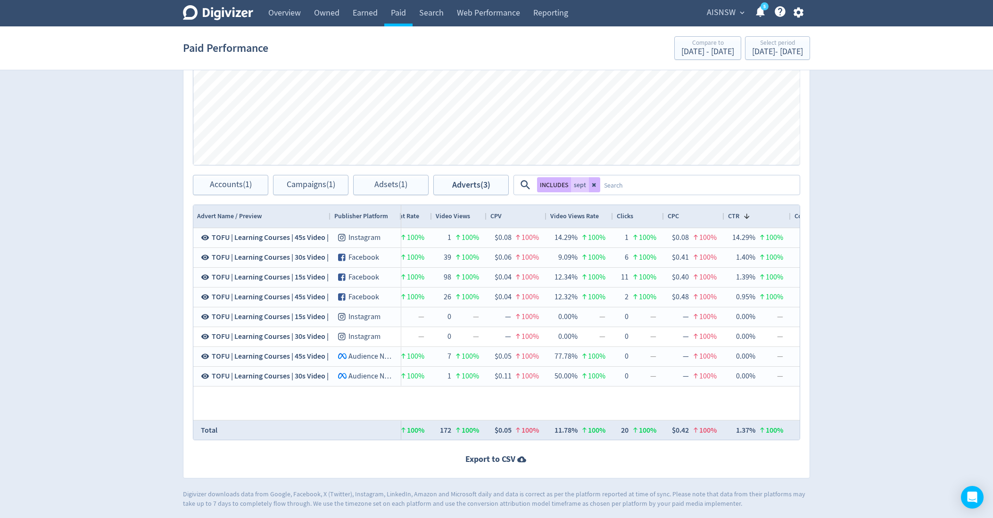
click at [645, 223] on div "Clicks" at bounding box center [638, 216] width 43 height 18
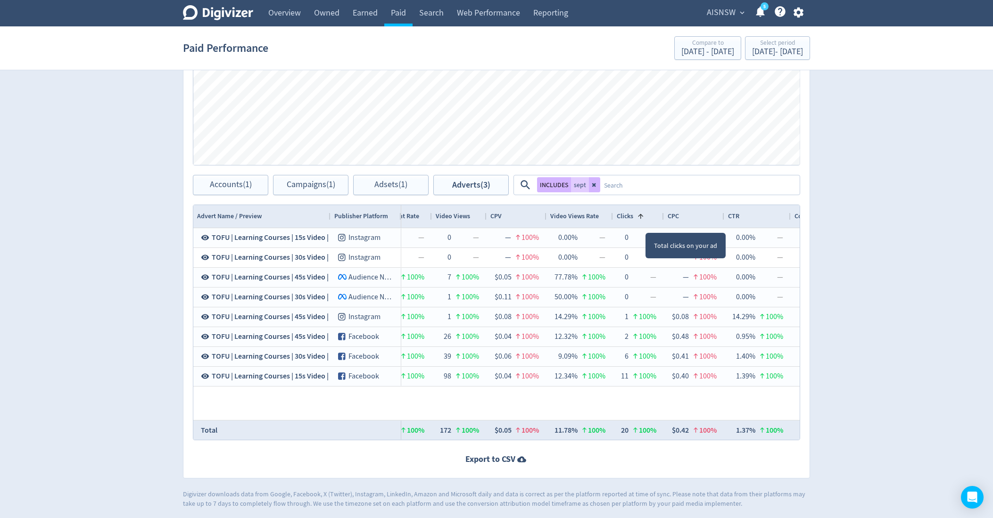
click at [645, 223] on div "Clicks 1" at bounding box center [638, 216] width 43 height 18
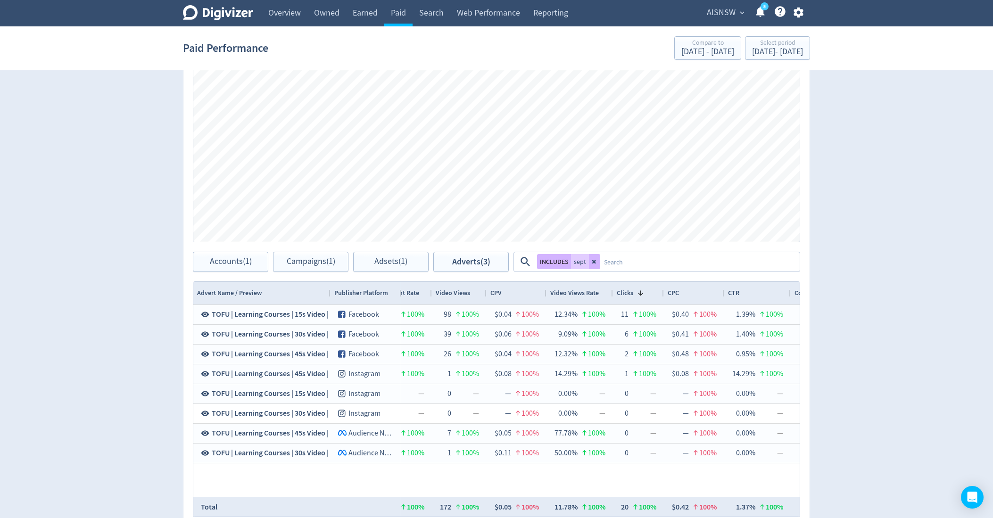
scroll to position [311, 0]
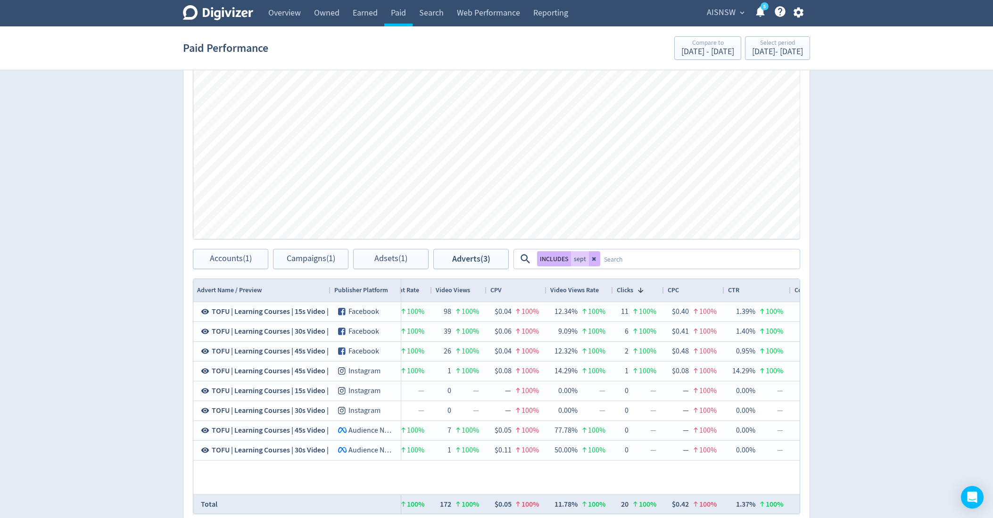
click at [749, 286] on div "CTR" at bounding box center [757, 290] width 59 height 18
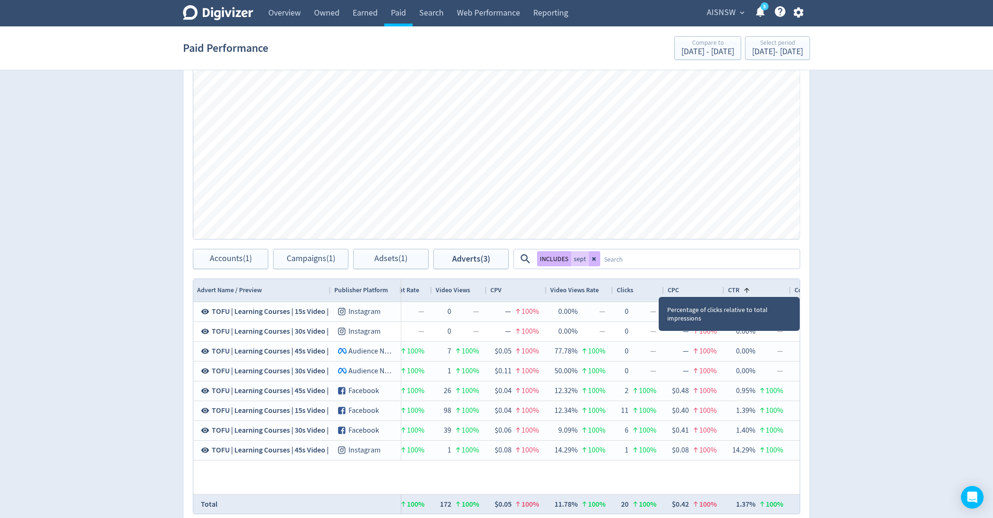
click at [749, 287] on span at bounding box center [747, 291] width 8 height 8
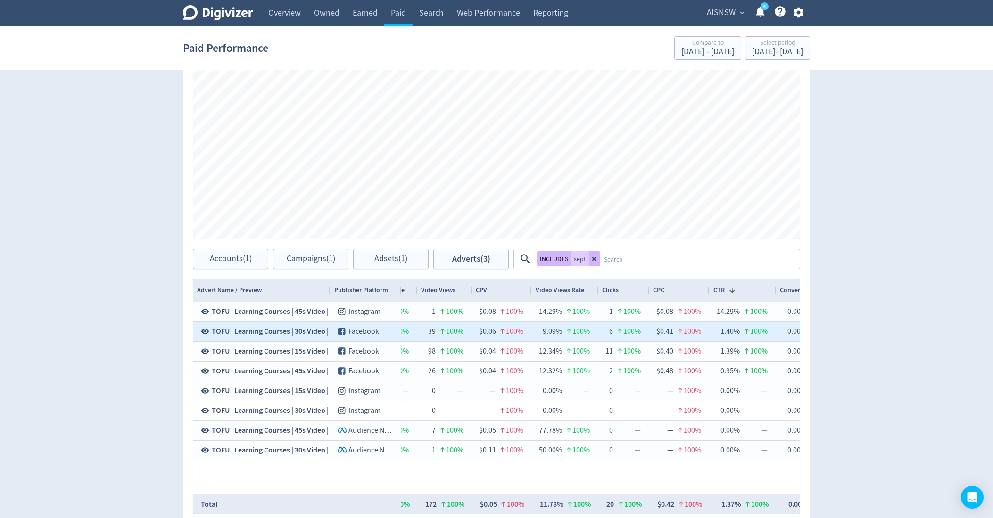
scroll to position [0, 725]
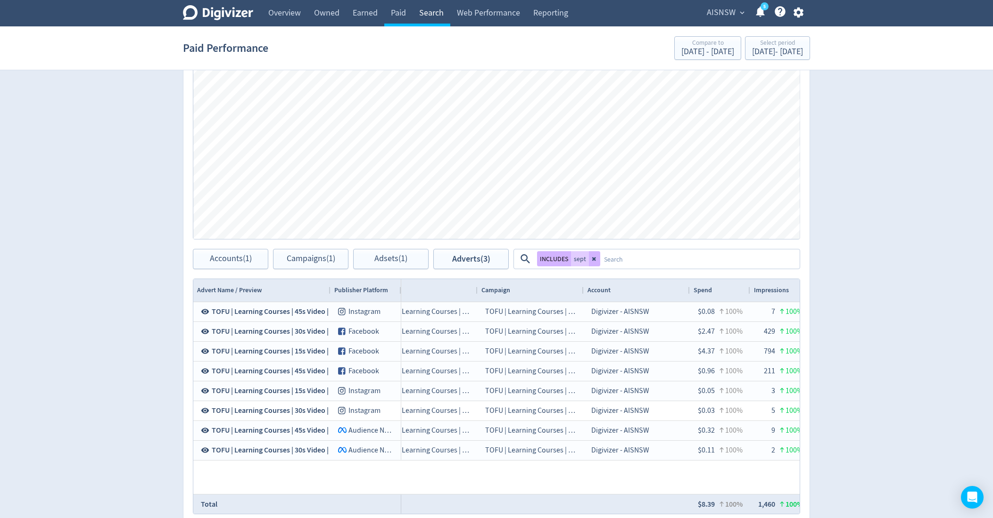
click at [439, 16] on link "Search" at bounding box center [431, 13] width 38 height 26
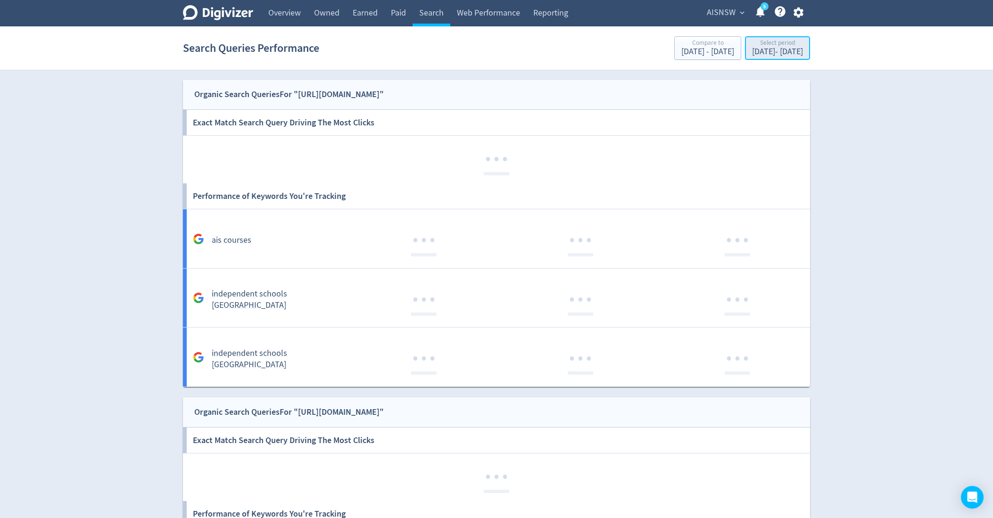
click at [767, 50] on div "[DATE] - [DATE]" at bounding box center [777, 52] width 51 height 8
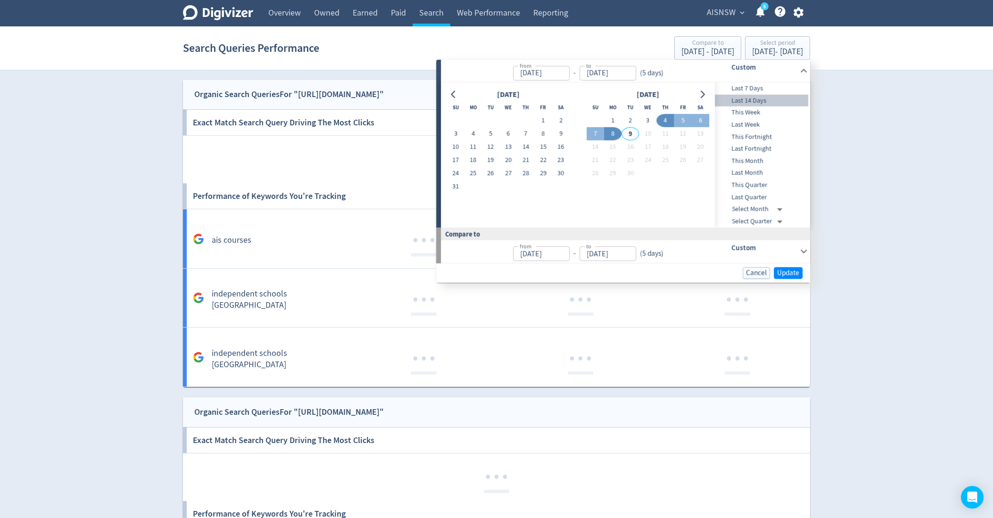
click at [739, 98] on span "Last 14 Days" at bounding box center [761, 101] width 93 height 10
type input "[DATE]"
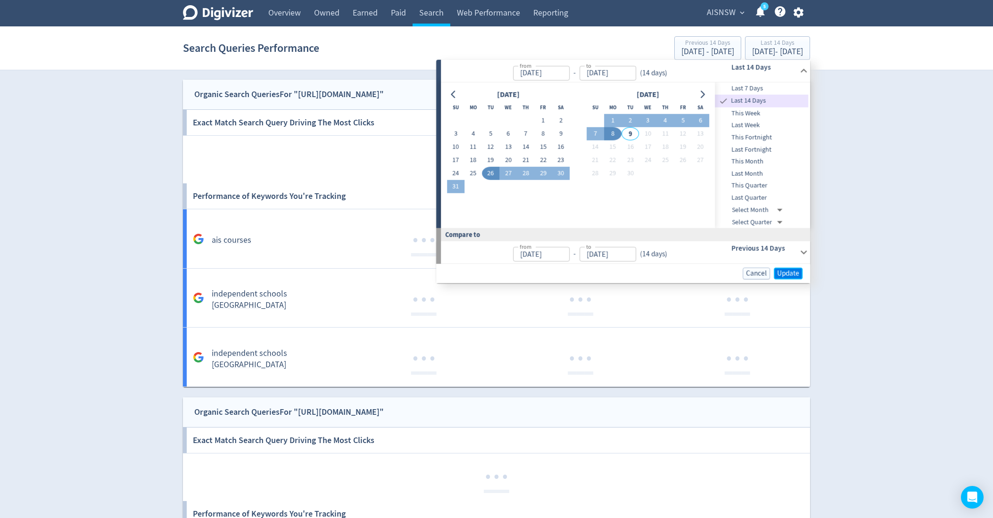
click at [792, 271] on span "Update" at bounding box center [788, 273] width 22 height 7
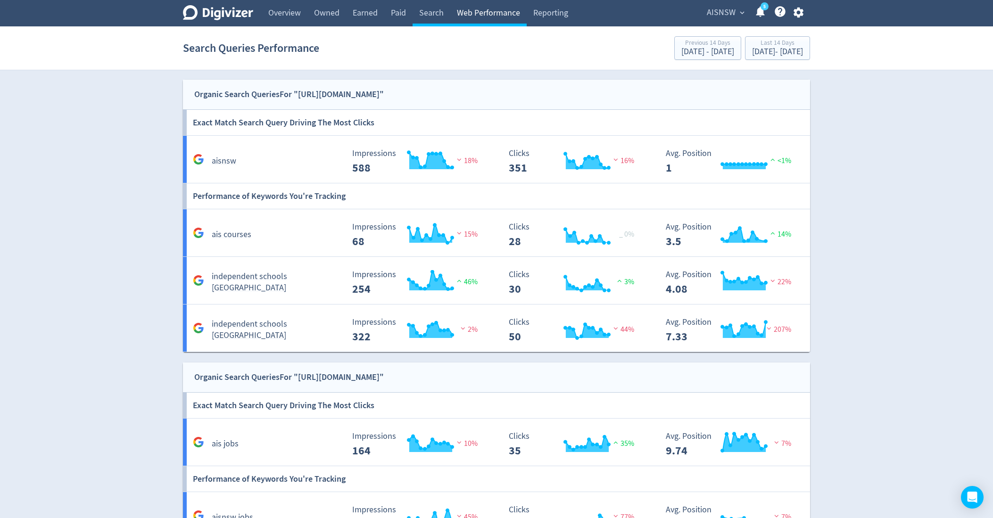
click at [477, 15] on link "Web Performance" at bounding box center [488, 13] width 76 height 26
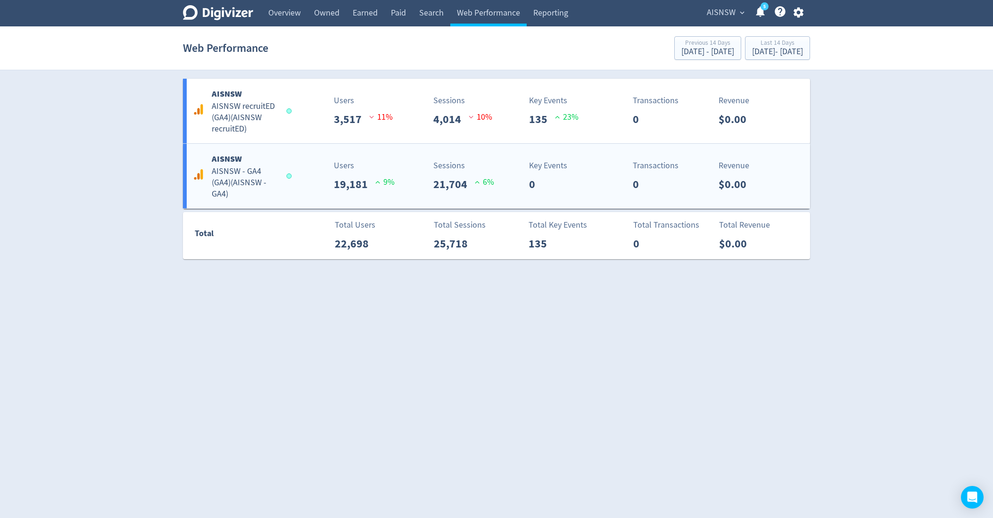
click at [263, 186] on h5 "AISNSW - GA4 (GA4) ( AISNSW - GA4 )" at bounding box center [245, 183] width 66 height 34
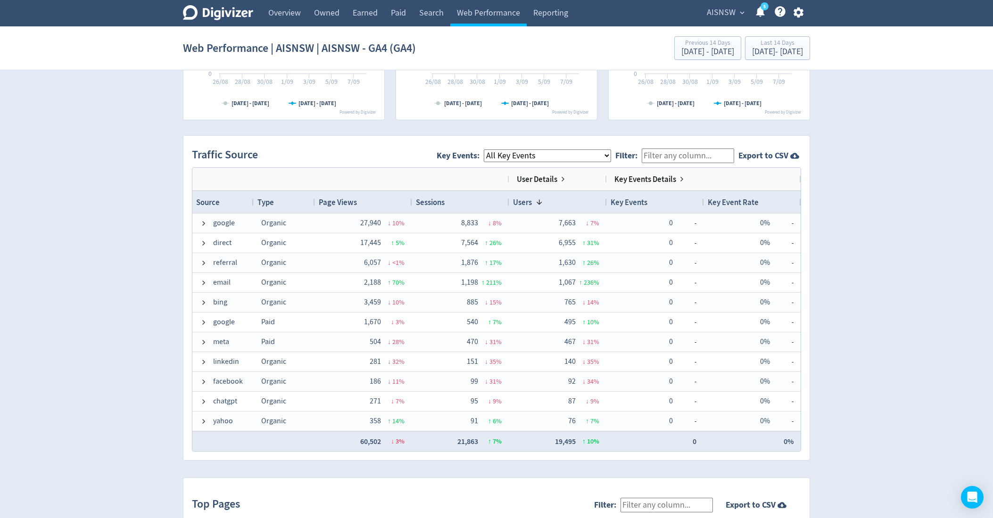
scroll to position [616, 0]
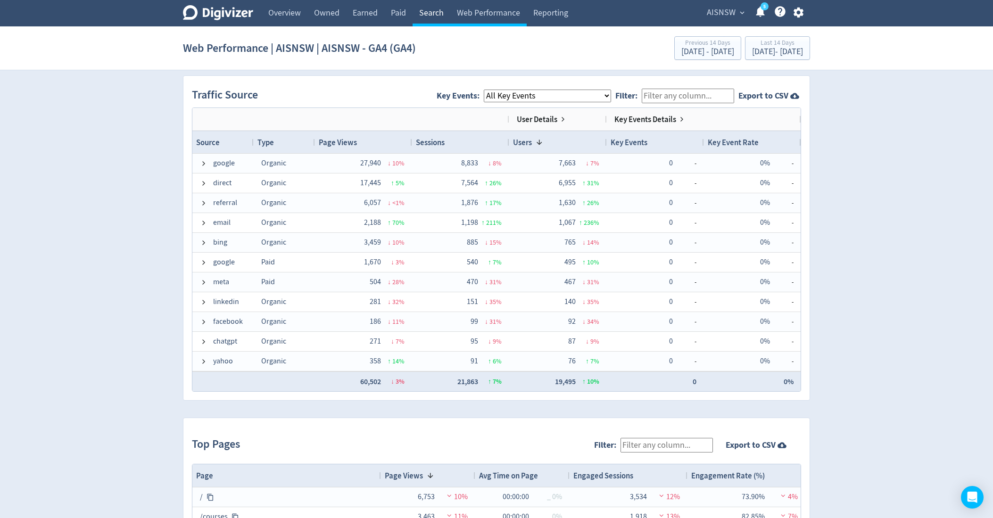
click at [429, 13] on link "Search" at bounding box center [431, 13] width 38 height 26
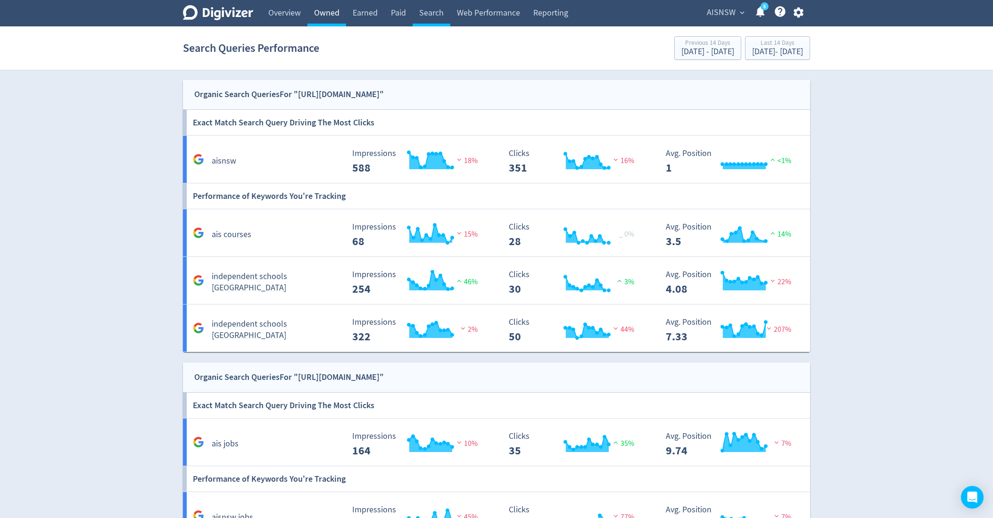
click at [321, 15] on link "Owned" at bounding box center [326, 13] width 39 height 26
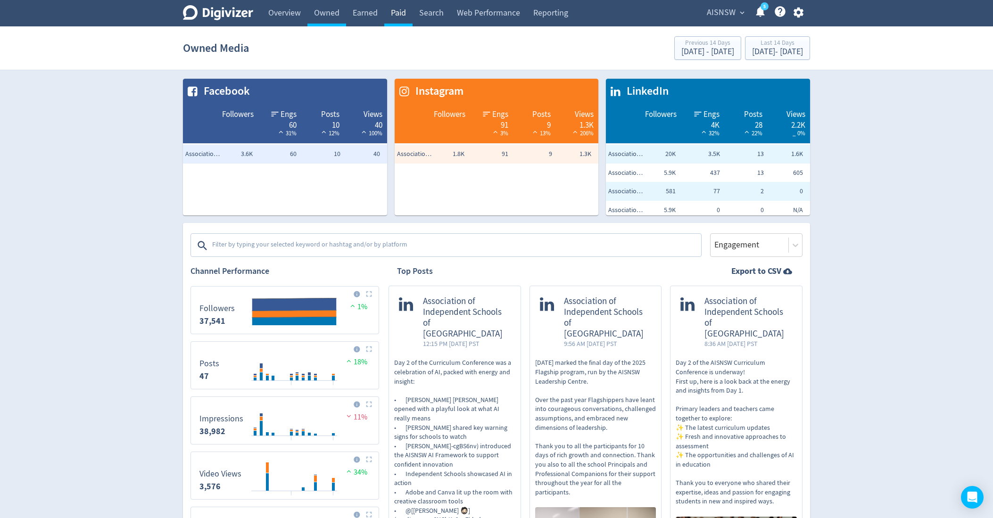
click at [411, 8] on link "Paid" at bounding box center [398, 13] width 28 height 26
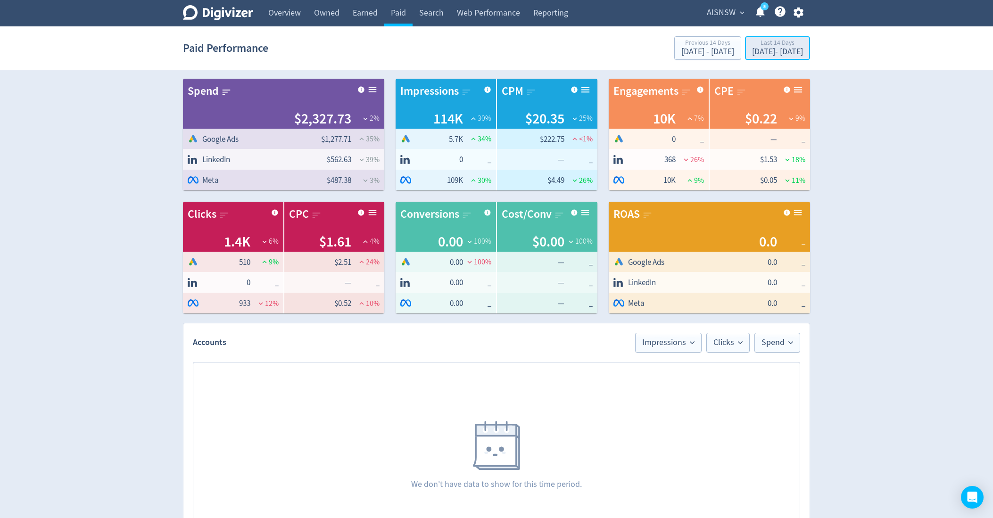
click at [756, 51] on div "[DATE] - [DATE]" at bounding box center [777, 52] width 51 height 8
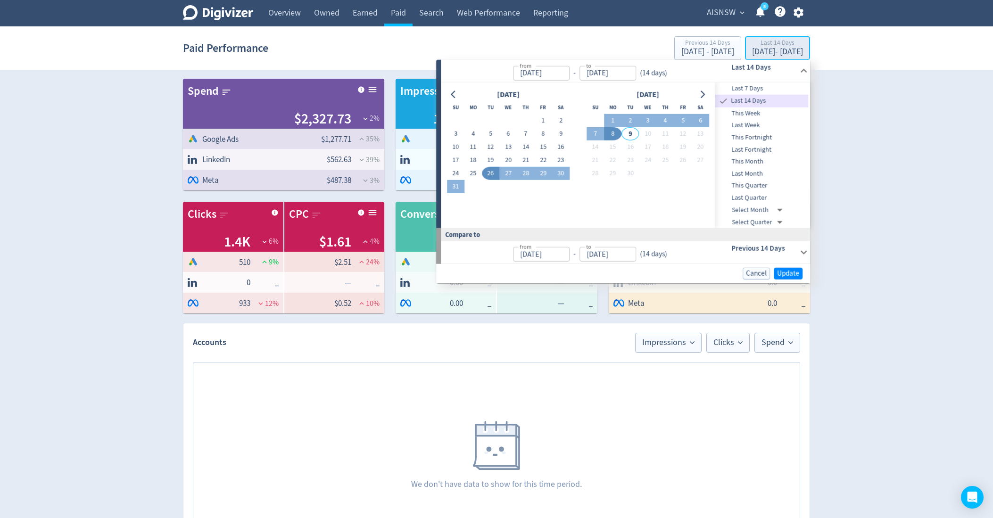
type input "[DATE]"
click at [490, 172] on button "26" at bounding box center [490, 173] width 17 height 13
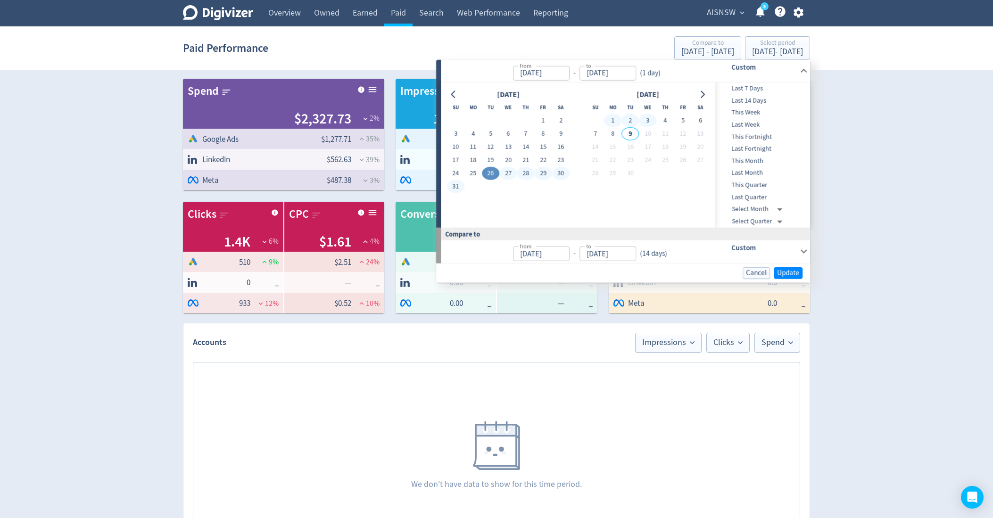
click at [649, 120] on button "3" at bounding box center [647, 120] width 17 height 13
type input "[DATE]"
click at [782, 272] on span "Update" at bounding box center [788, 272] width 22 height 7
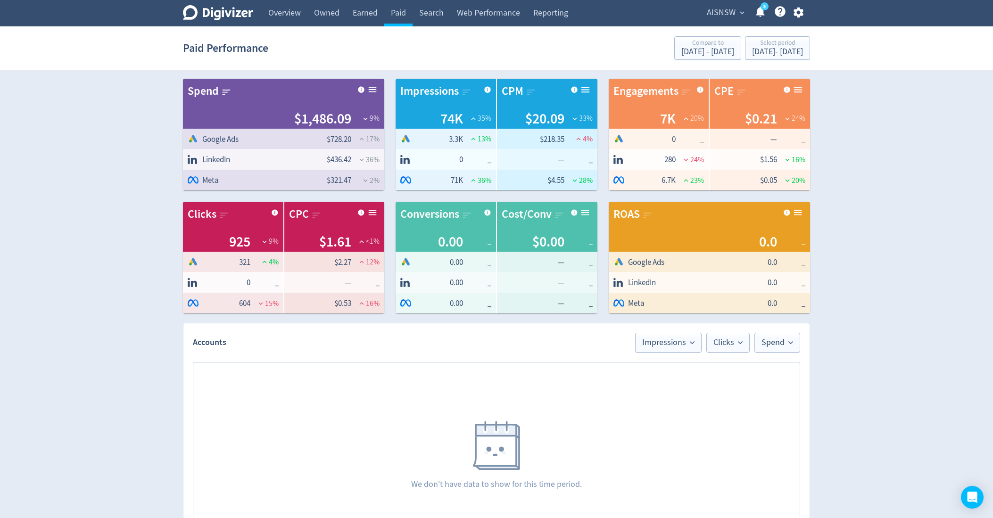
scroll to position [278, 0]
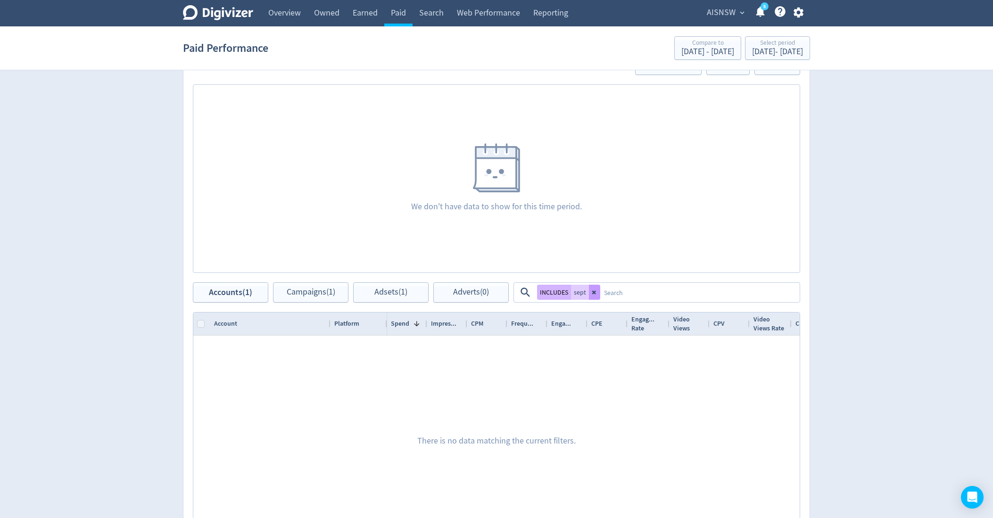
click at [592, 295] on button at bounding box center [594, 292] width 11 height 15
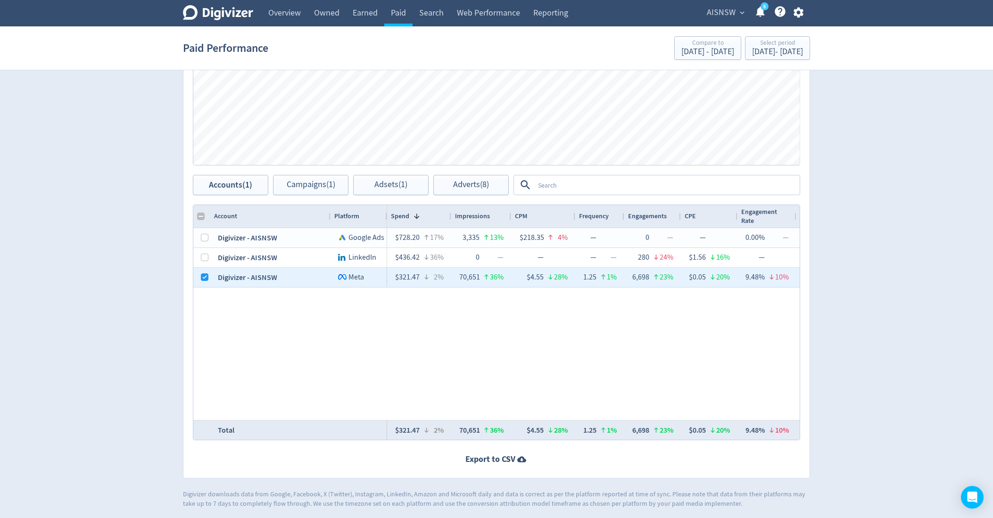
scroll to position [380, 0]
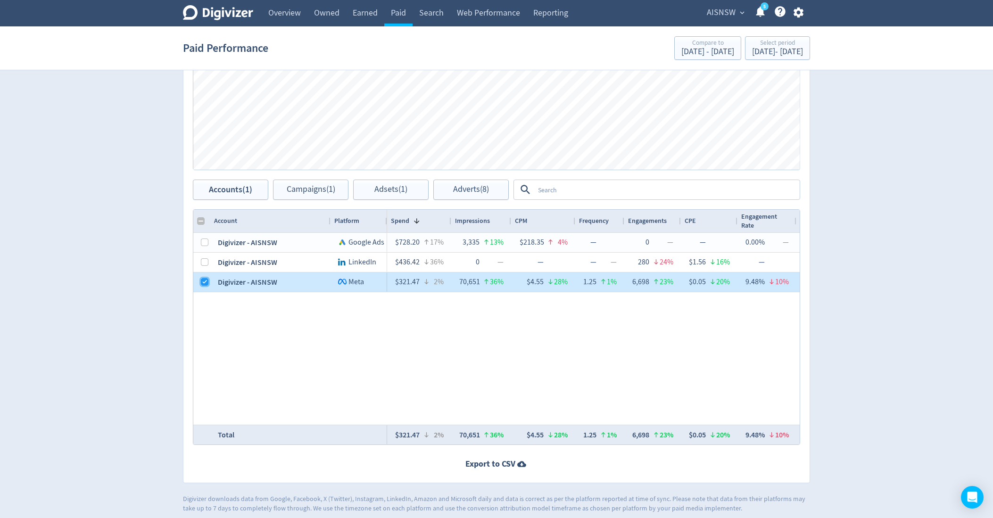
click at [205, 279] on input "Press Space to toggle row selection (checked)" at bounding box center [205, 282] width 8 height 8
checkbox input "false"
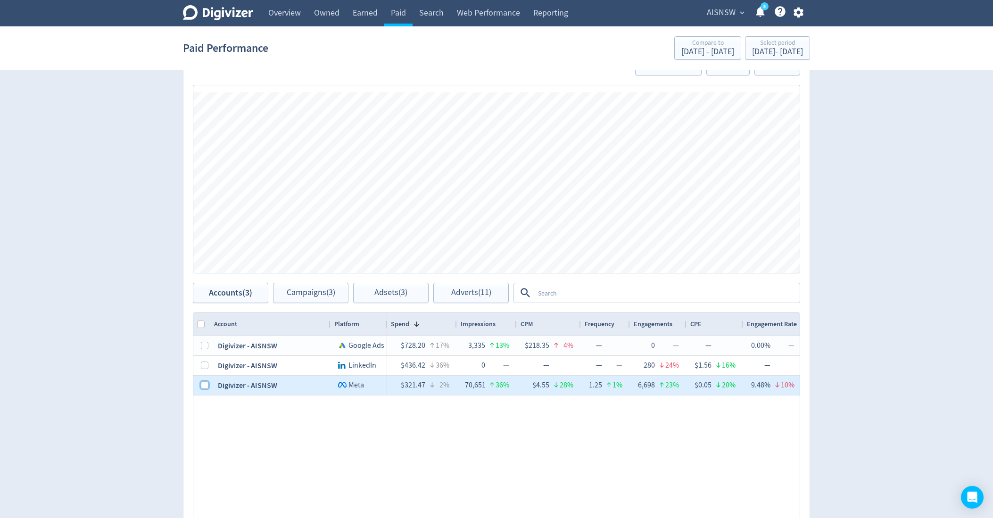
scroll to position [121, 0]
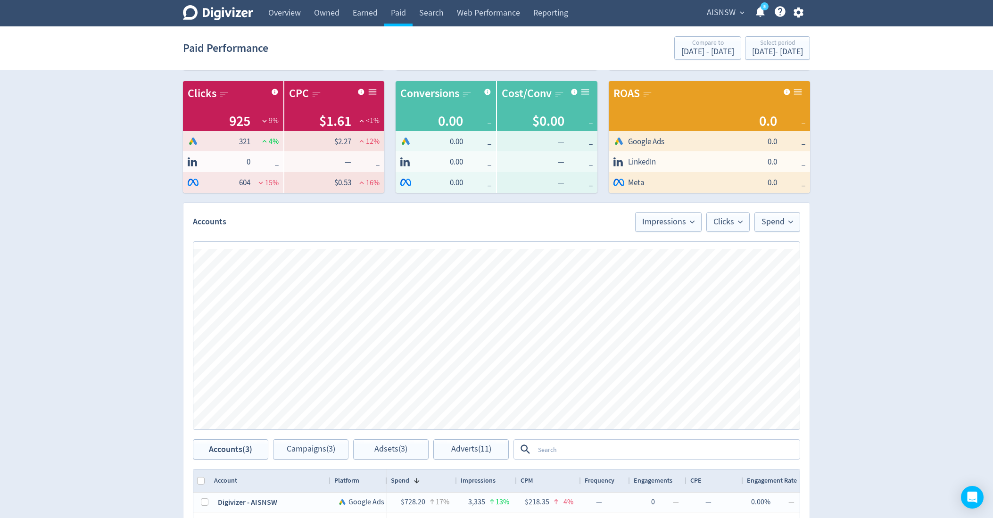
click at [773, 33] on div "Paid Performance Compare to [DATE] - [DATE] Select period [DATE] - [DATE]" at bounding box center [496, 48] width 627 height 30
click at [772, 41] on div "Select period" at bounding box center [777, 44] width 51 height 8
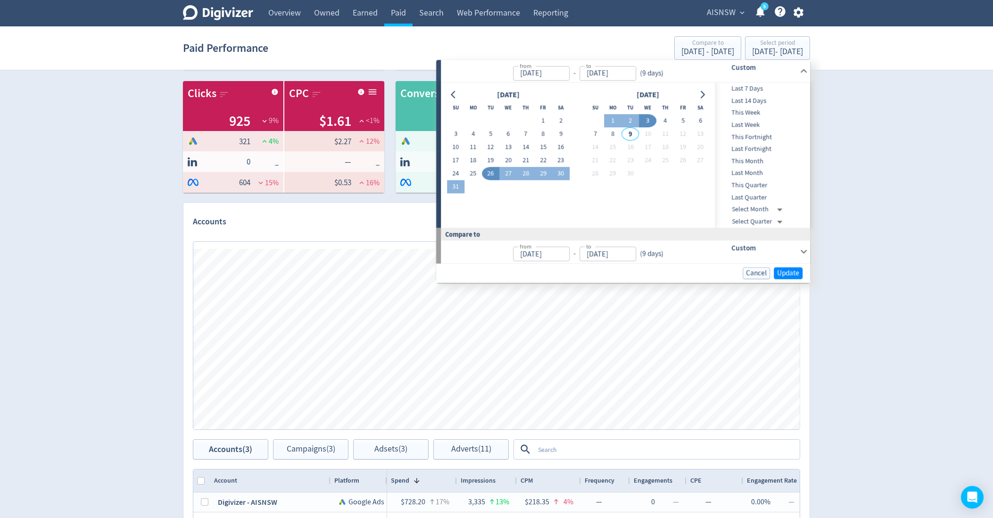
click at [488, 173] on button "26" at bounding box center [490, 173] width 17 height 13
click at [628, 119] on button "2" at bounding box center [629, 121] width 17 height 13
type input "[DATE]"
click at [792, 270] on span "Update" at bounding box center [788, 273] width 22 height 7
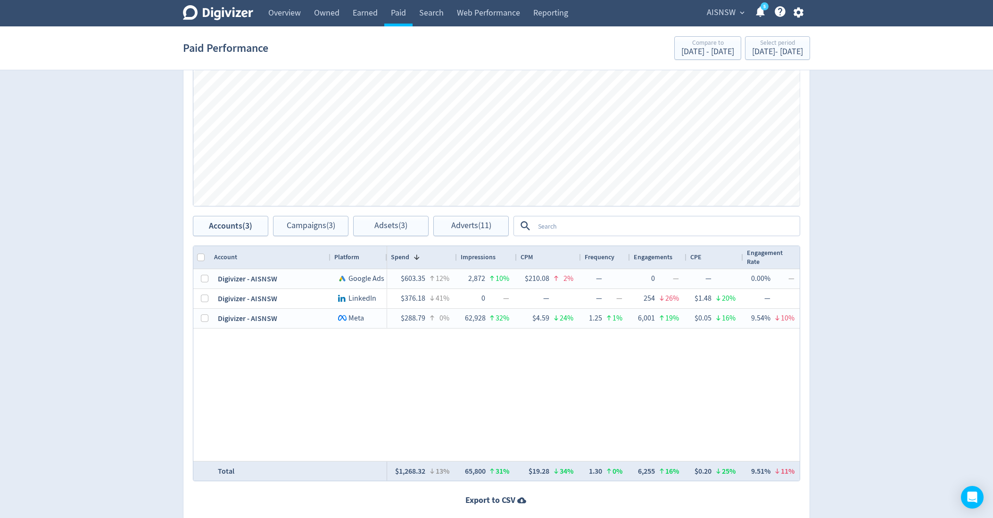
scroll to position [385, 0]
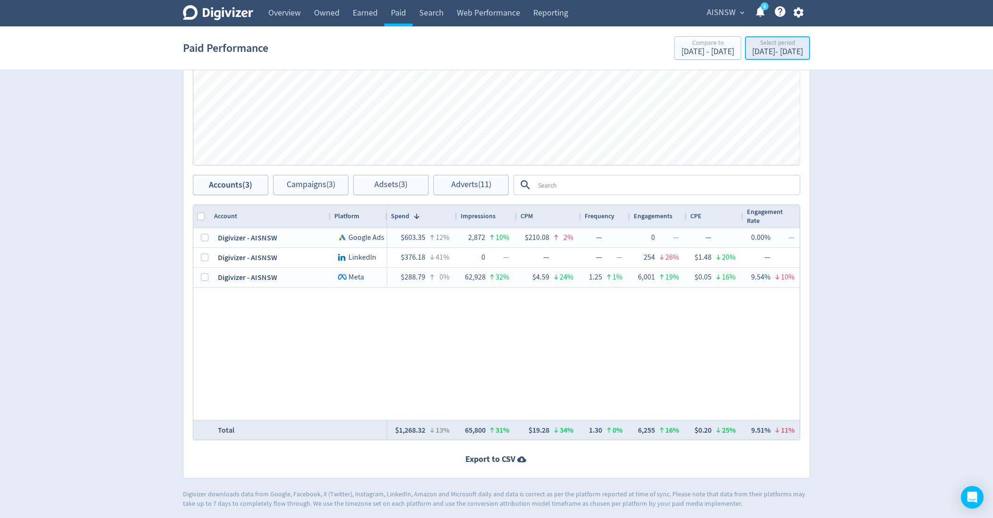
click at [769, 51] on div "[DATE] - [DATE]" at bounding box center [777, 52] width 51 height 8
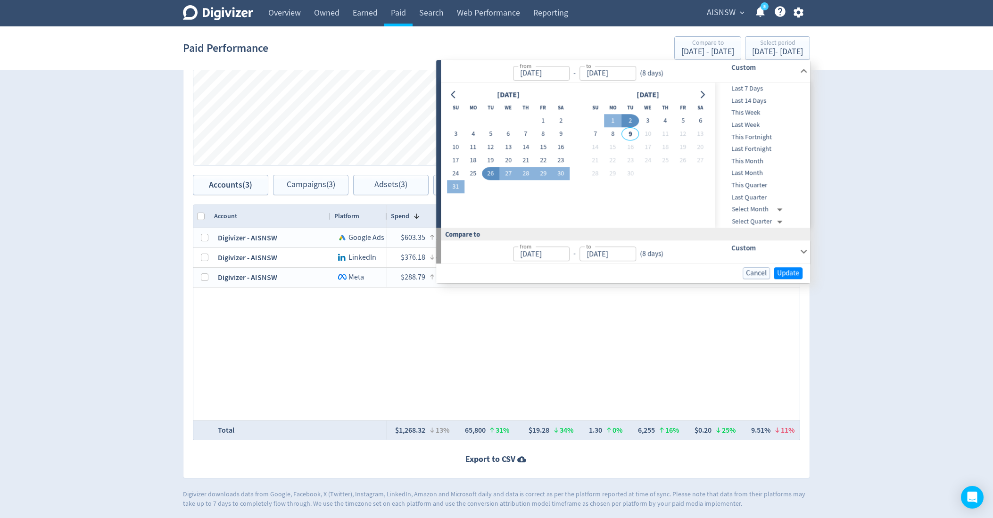
click at [631, 118] on button "2" at bounding box center [629, 121] width 17 height 13
type input "[DATE]"
click at [618, 133] on button "8" at bounding box center [612, 134] width 17 height 13
type input "[DATE]"
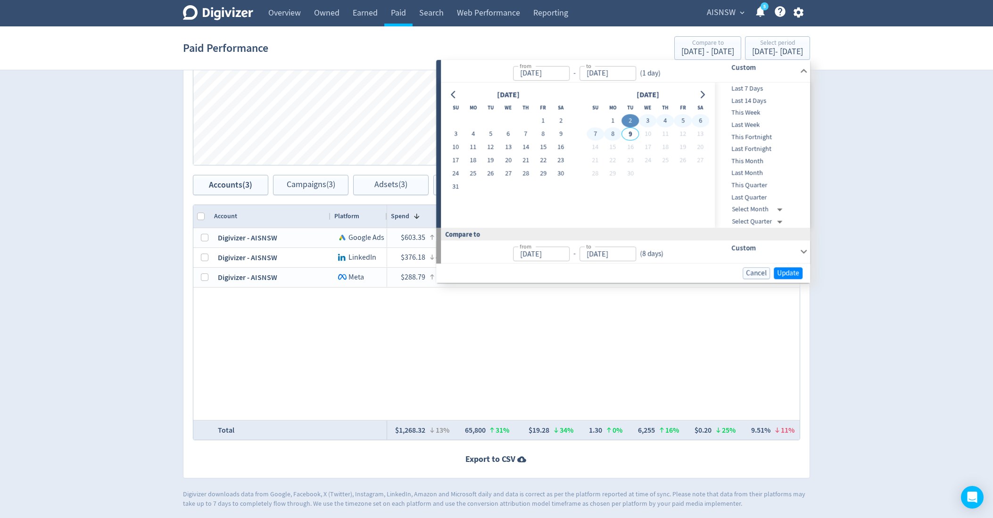
type input "[DATE]"
click at [790, 270] on span "Update" at bounding box center [788, 273] width 22 height 7
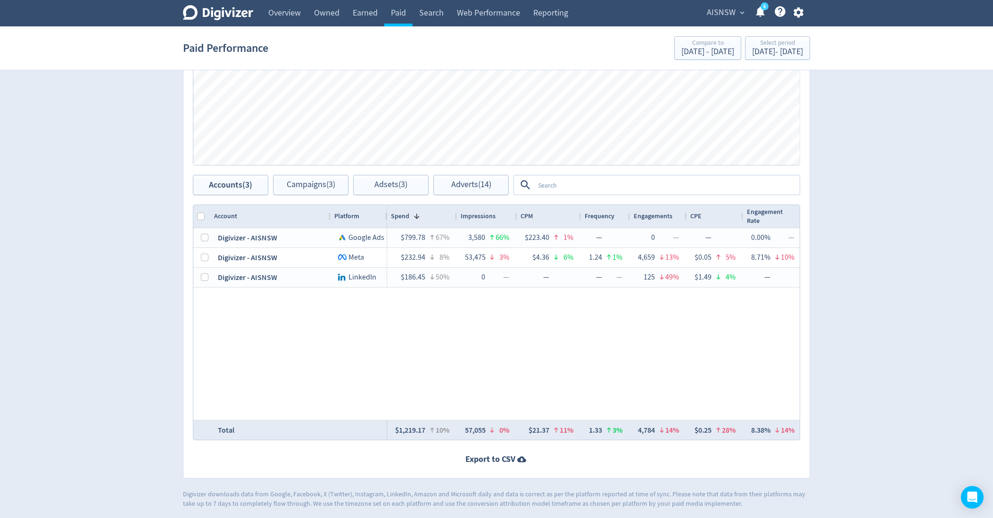
click at [760, 60] on div "Paid Performance Compare to [DATE] - [DATE] Select period [DATE] - [DATE]" at bounding box center [496, 48] width 627 height 30
click at [755, 54] on div "[DATE] - [DATE]" at bounding box center [777, 52] width 51 height 8
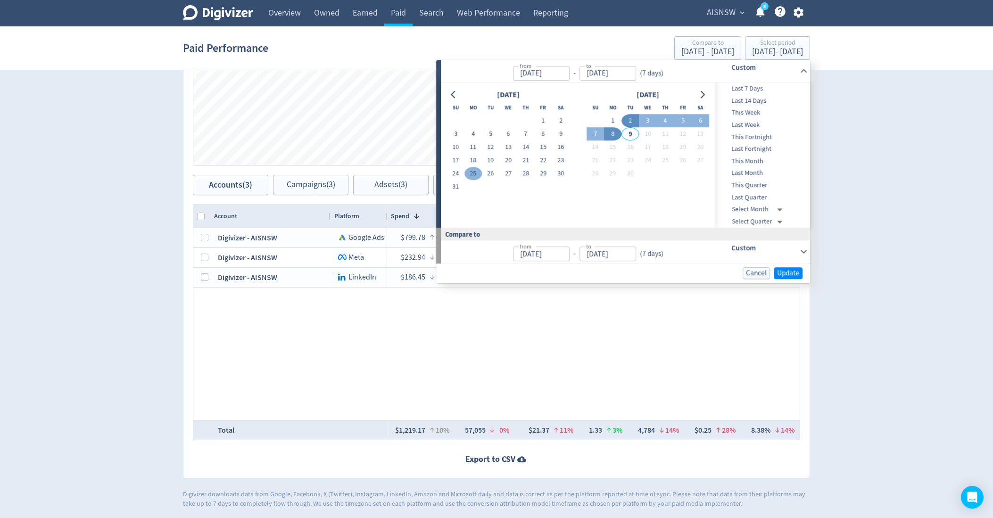
click at [477, 171] on button "25" at bounding box center [472, 173] width 17 height 13
type input "[DATE]"
click at [628, 119] on button "2" at bounding box center [629, 121] width 17 height 13
type input "[DATE]"
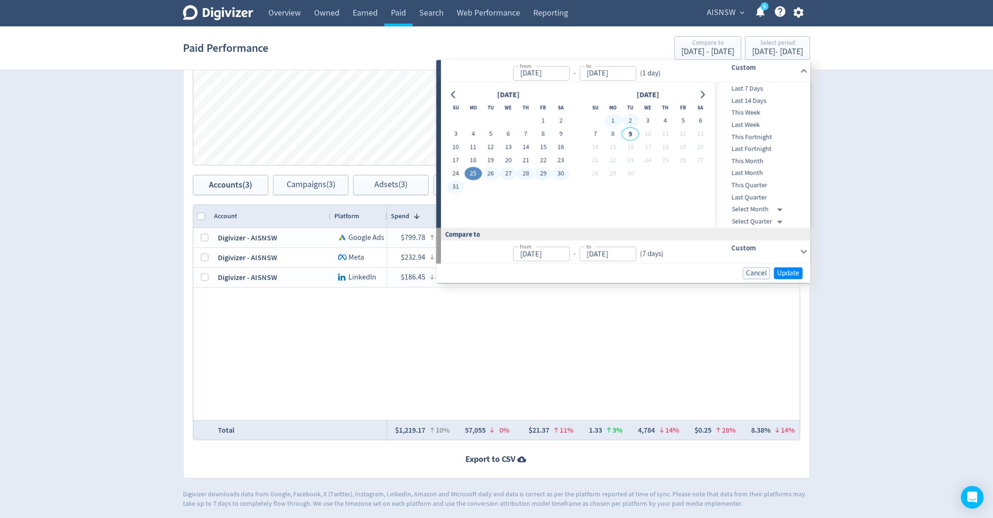
type input "[DATE]"
click at [606, 120] on button "1" at bounding box center [612, 121] width 17 height 13
type input "[DATE]"
click at [472, 169] on button "25" at bounding box center [472, 173] width 17 height 13
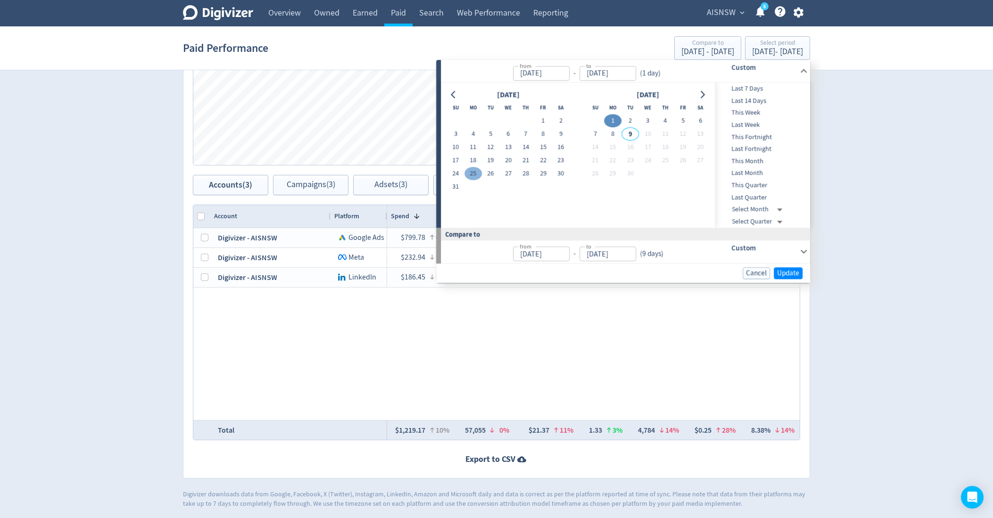
type input "[DATE]"
click at [611, 124] on button "1" at bounding box center [612, 121] width 17 height 13
type input "[DATE]"
click at [792, 274] on span "Update" at bounding box center [788, 273] width 22 height 7
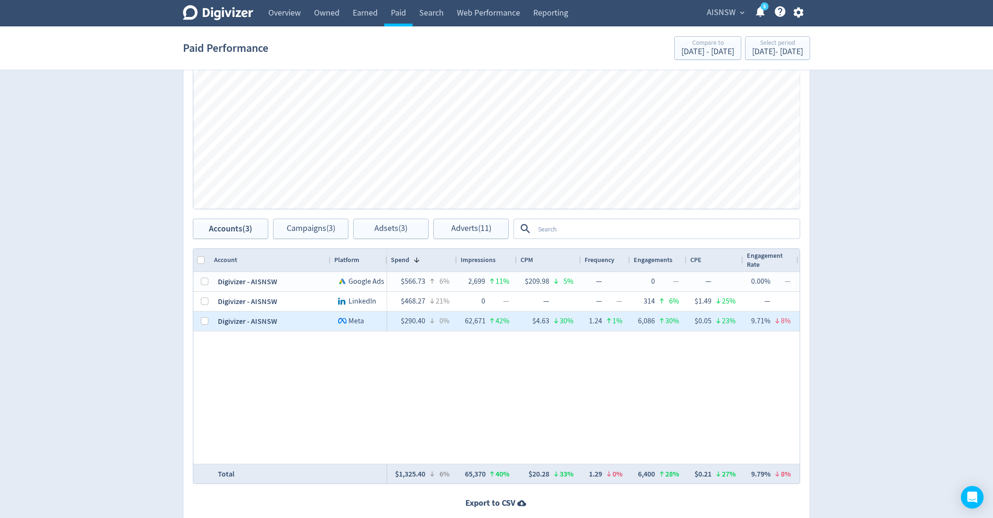
scroll to position [324, 0]
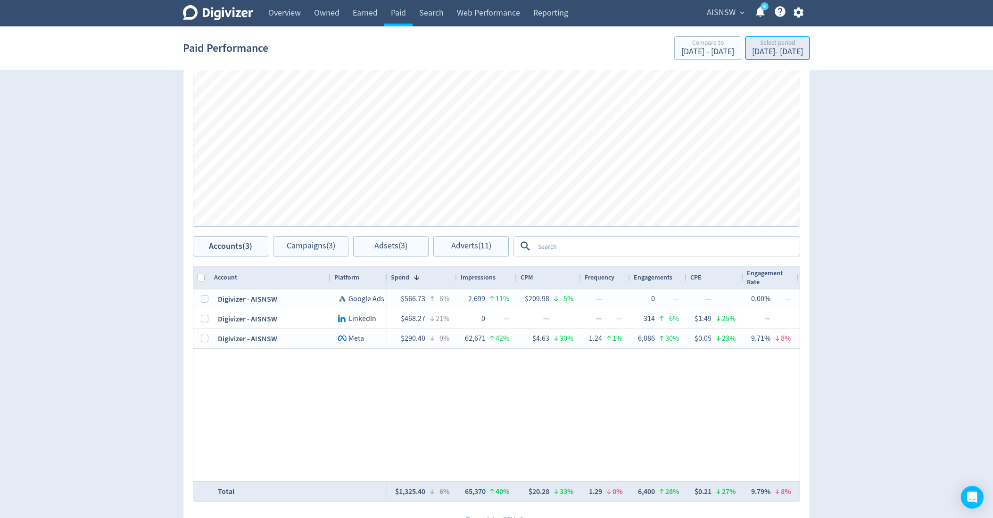
click at [753, 47] on div "Select period" at bounding box center [777, 44] width 51 height 8
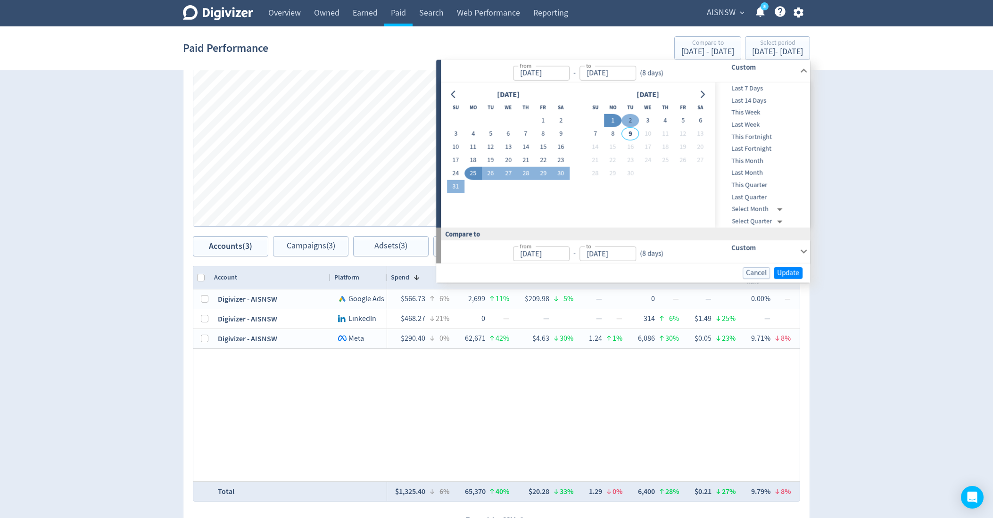
click at [634, 119] on button "2" at bounding box center [629, 120] width 17 height 13
type input "[DATE]"
click at [615, 137] on button "8" at bounding box center [612, 133] width 17 height 13
type input "[DATE]"
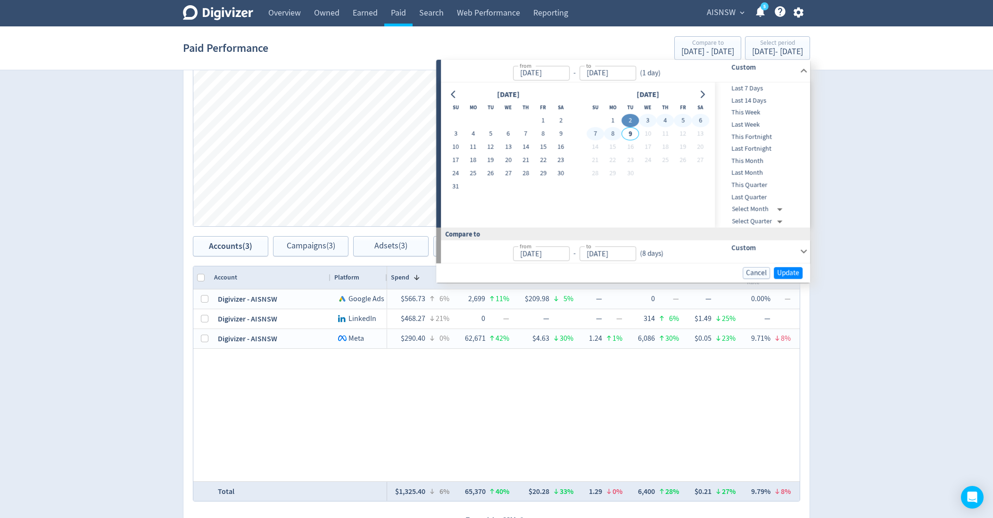
type input "[DATE]"
click at [781, 275] on span "Update" at bounding box center [788, 272] width 22 height 7
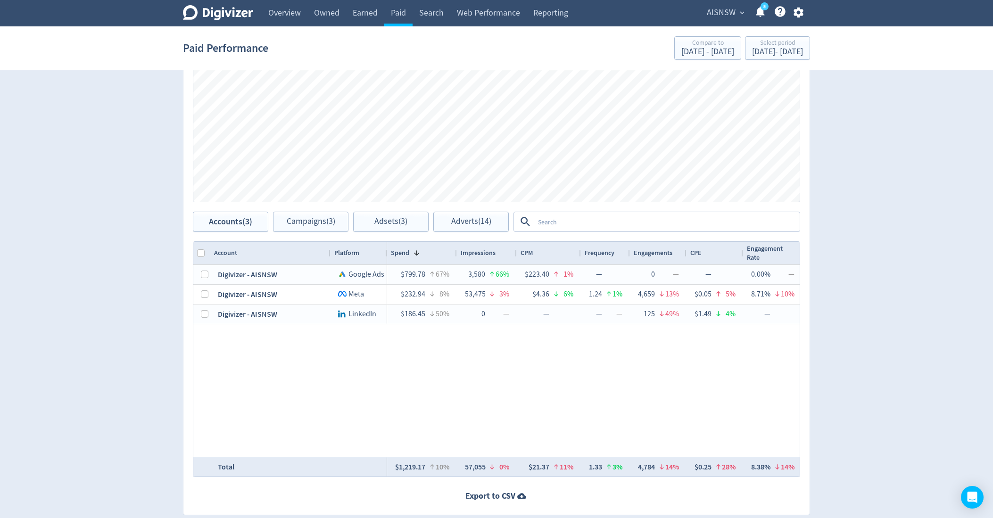
scroll to position [354, 0]
